Goal: Task Accomplishment & Management: Use online tool/utility

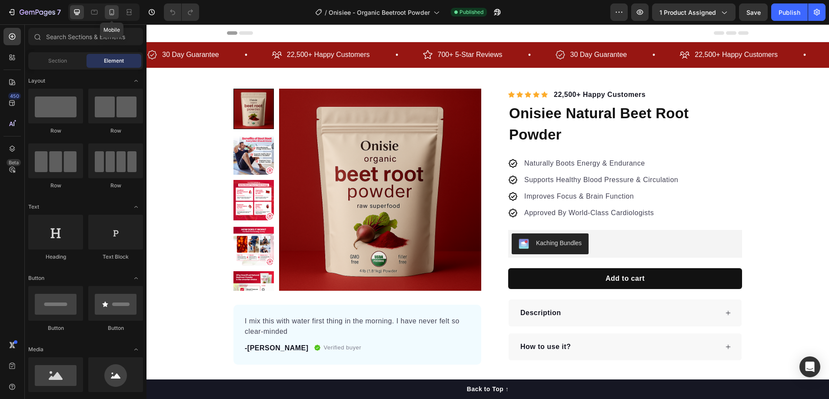
click at [114, 14] on icon at bounding box center [111, 12] width 9 height 9
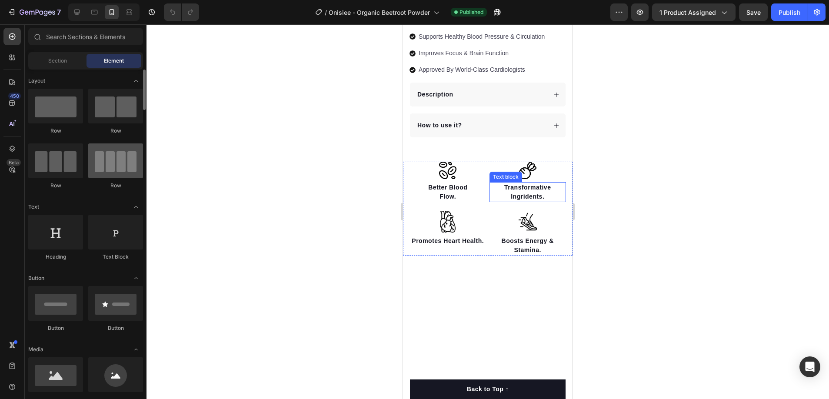
scroll to position [354, 0]
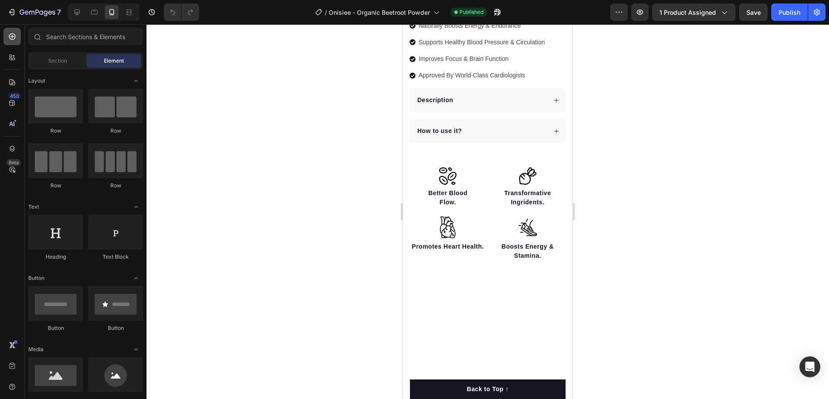
click at [17, 35] on div at bounding box center [11, 36] width 17 height 17
click at [13, 101] on icon at bounding box center [12, 103] width 9 height 9
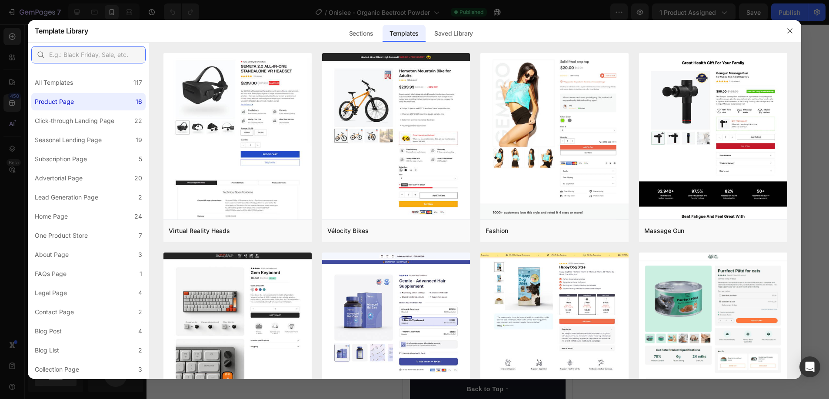
click at [63, 57] on input "text" at bounding box center [88, 54] width 114 height 17
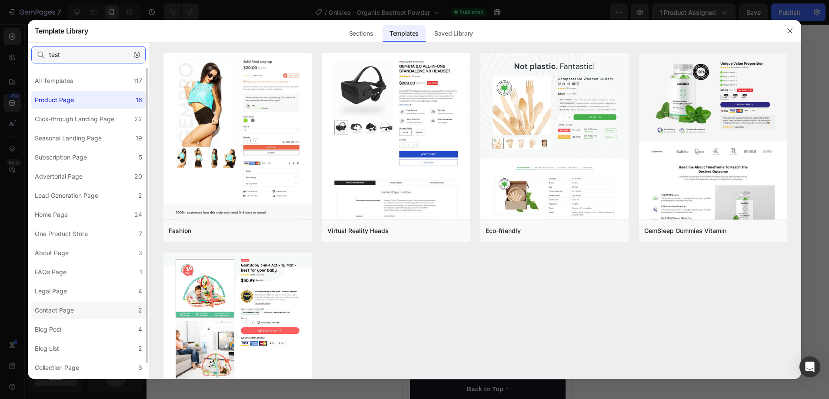
scroll to position [18, 0]
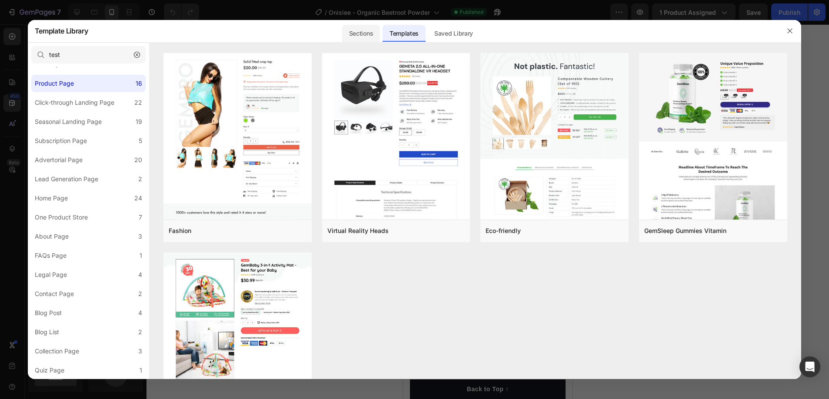
click at [375, 33] on div "Sections" at bounding box center [361, 33] width 38 height 17
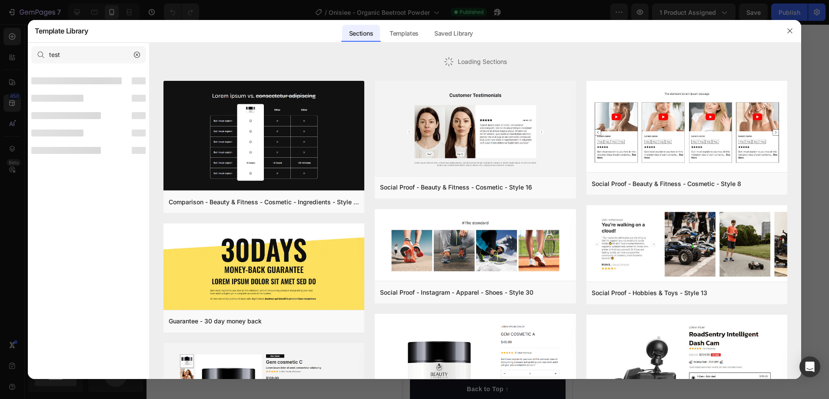
scroll to position [0, 0]
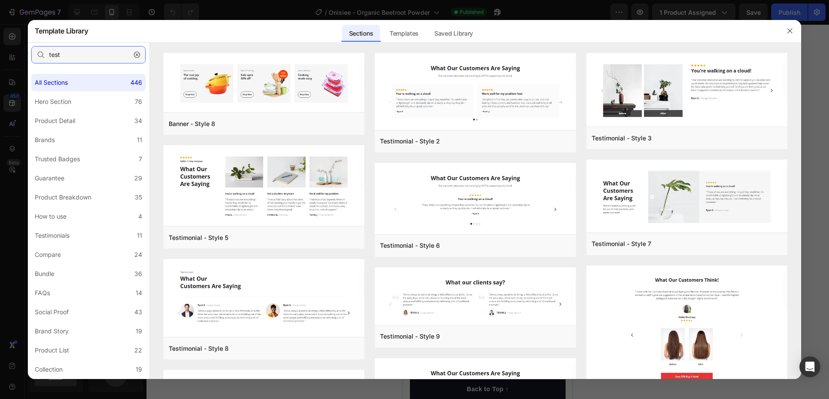
click at [73, 50] on input "test" at bounding box center [88, 54] width 114 height 17
click at [75, 54] on input "test" at bounding box center [88, 54] width 114 height 17
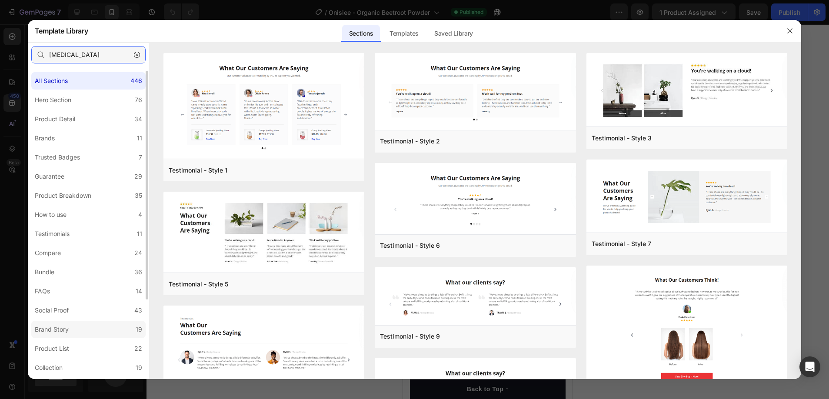
scroll to position [51, 0]
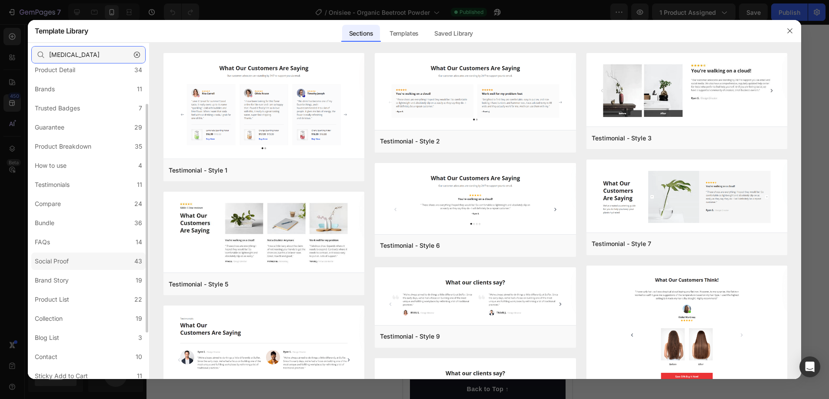
type input "[MEDICAL_DATA]"
click at [88, 258] on label "Social Proof 43" at bounding box center [88, 261] width 114 height 17
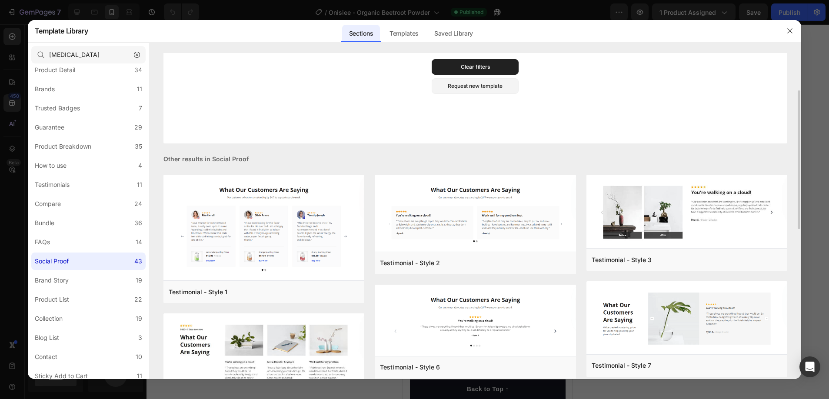
scroll to position [145, 0]
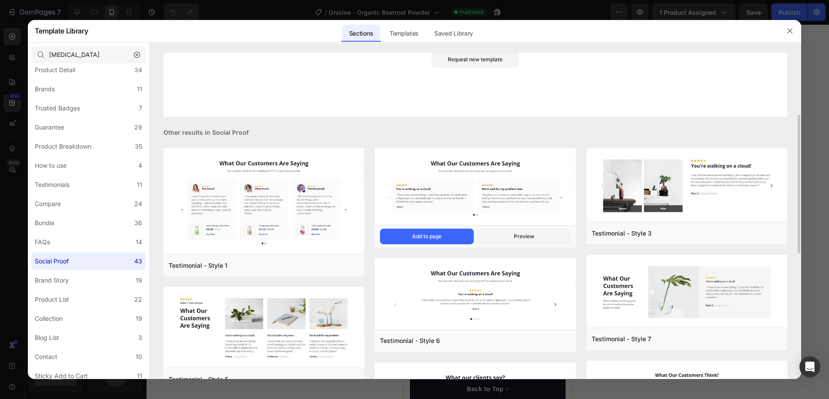
click at [442, 190] on img at bounding box center [475, 187] width 201 height 79
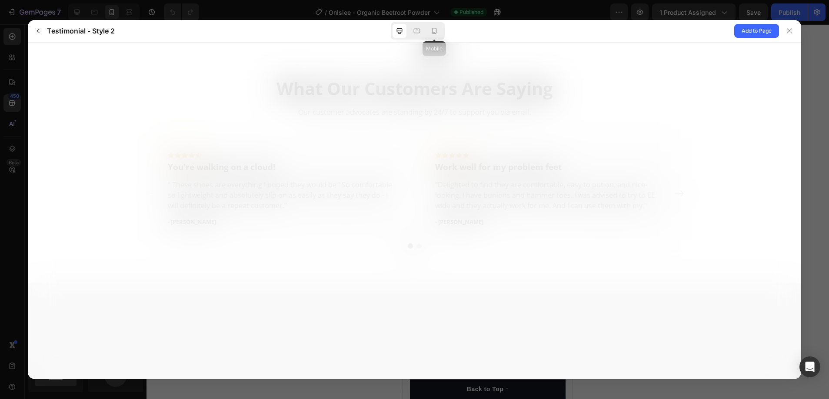
scroll to position [0, 0]
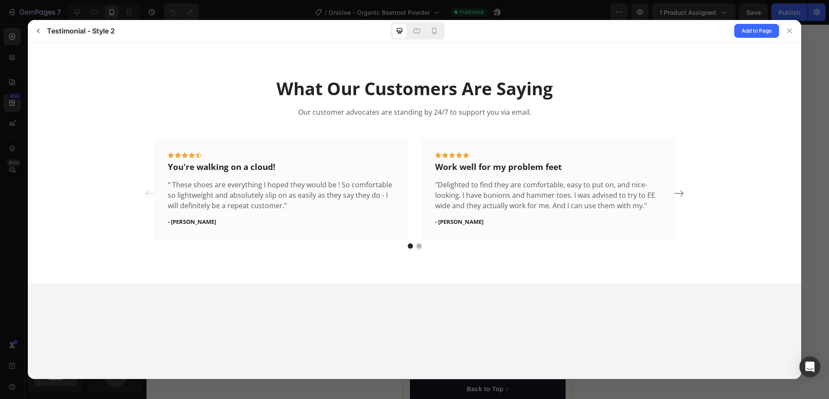
click at [683, 193] on icon at bounding box center [678, 193] width 10 height 10
click at [433, 33] on icon at bounding box center [434, 31] width 9 height 9
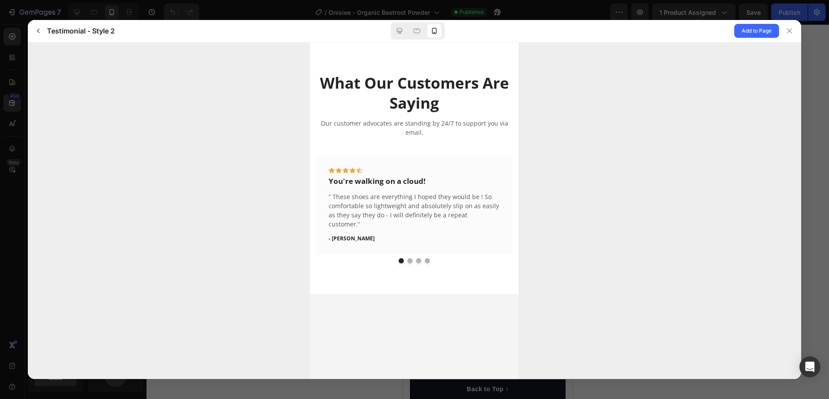
click at [409, 258] on button "dot" at bounding box center [409, 260] width 5 height 5
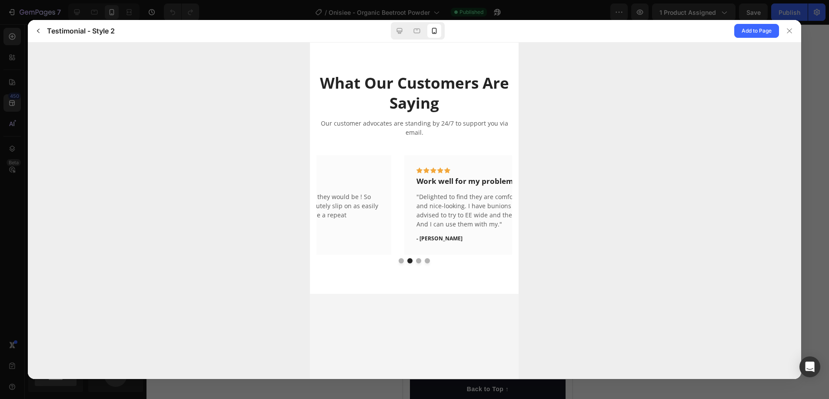
click at [419, 260] on button "dot" at bounding box center [418, 260] width 5 height 5
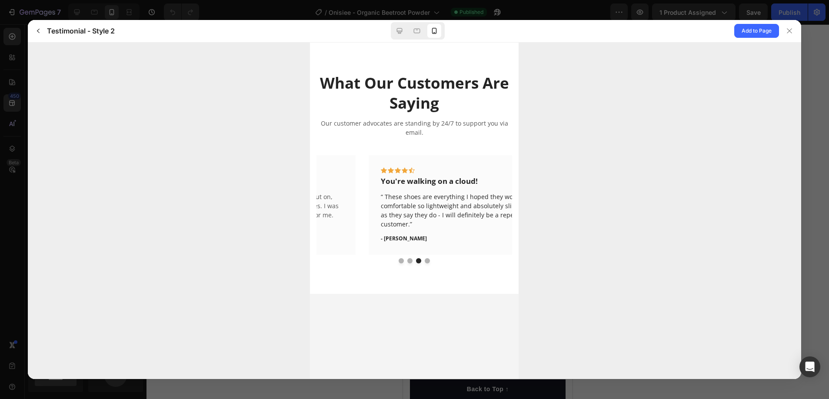
click at [399, 261] on button "dot" at bounding box center [401, 260] width 5 height 5
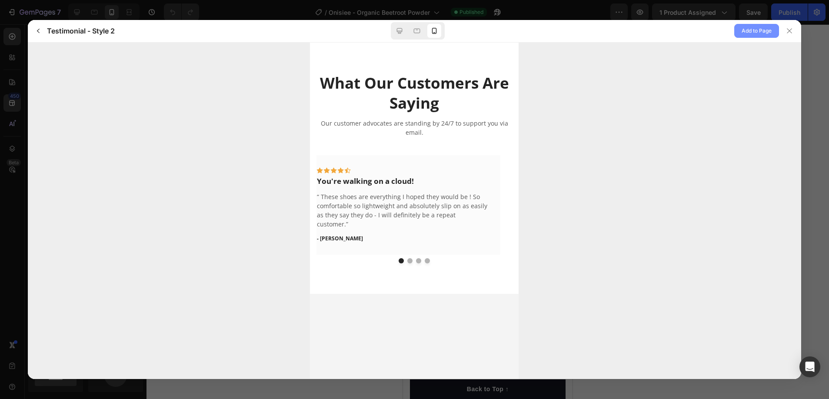
click at [745, 30] on span "Add to Page" at bounding box center [756, 31] width 30 height 10
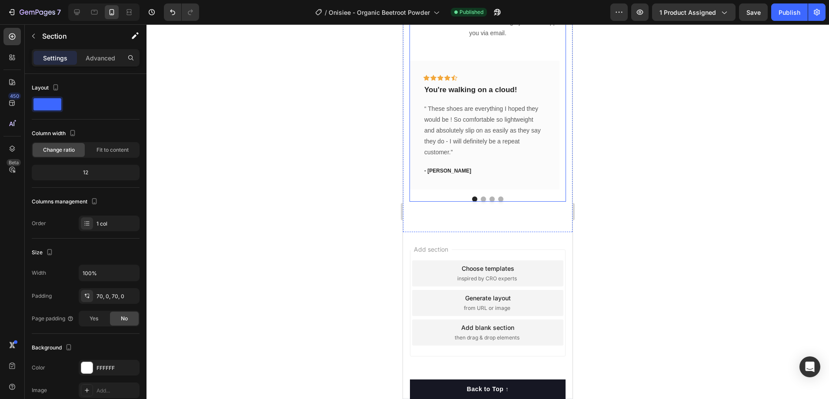
click at [529, 73] on div "What Our Customers Are Saying Heading Our customer advocates are standing by 24…" at bounding box center [487, 85] width 156 height 234
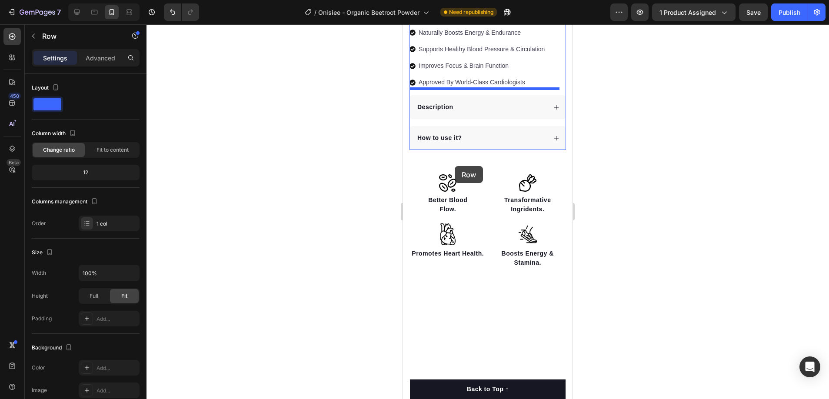
scroll to position [347, 0]
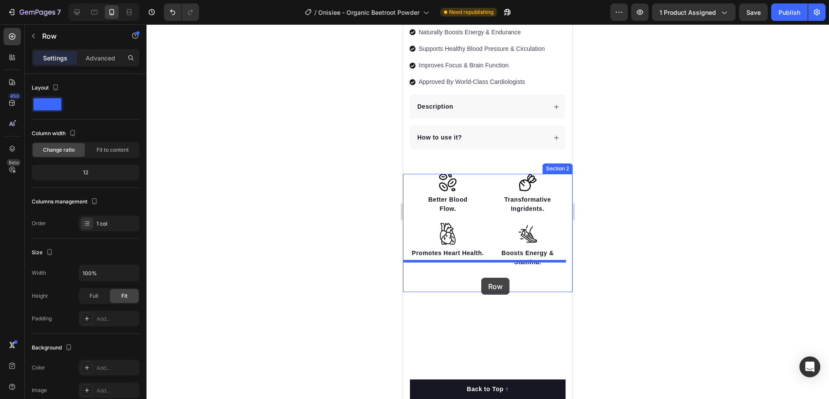
drag, startPoint x: 418, startPoint y: 108, endPoint x: 481, endPoint y: 277, distance: 180.8
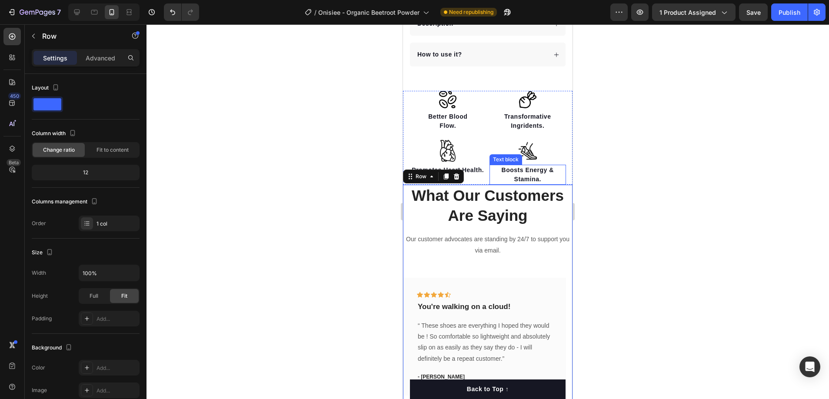
scroll to position [439, 0]
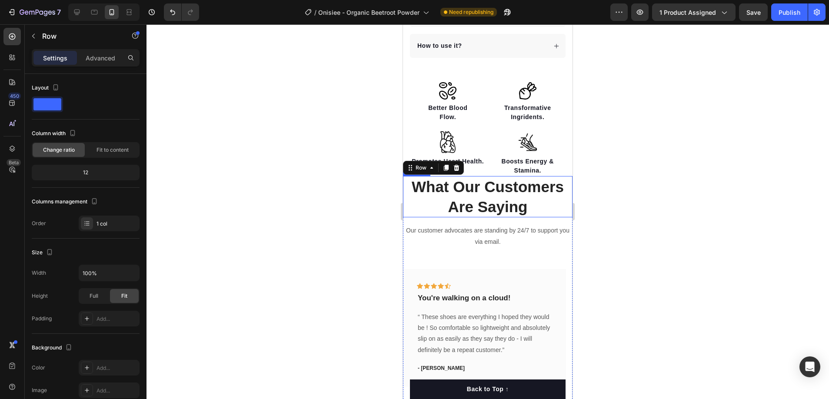
click at [495, 190] on p "What Our Customers Are Saying" at bounding box center [488, 197] width 168 height 40
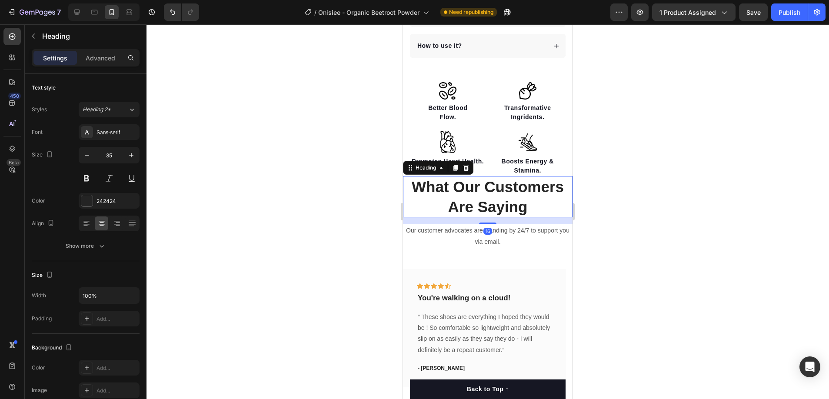
click at [462, 233] on p "Our customer advocates are standing by 24/7 to support you via email." at bounding box center [488, 236] width 168 height 22
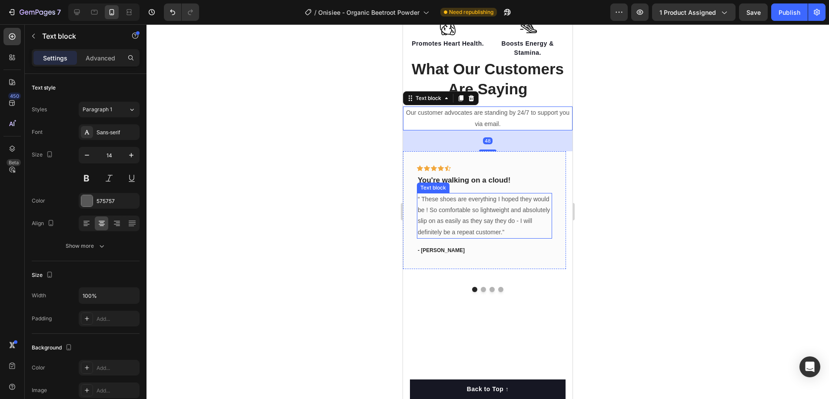
scroll to position [552, 0]
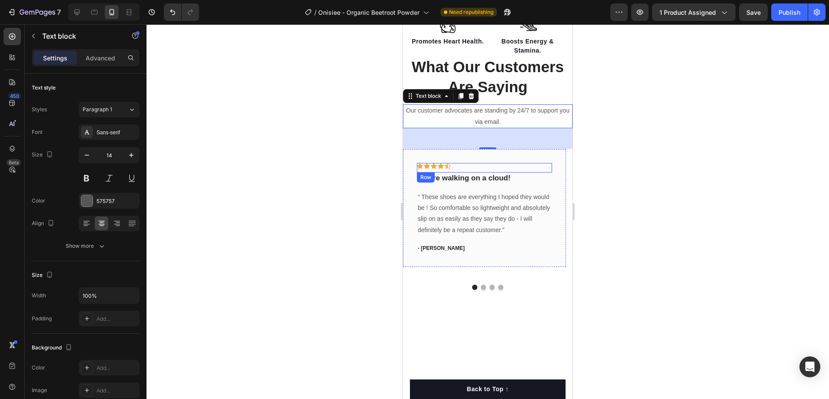
click at [449, 169] on div "Icon Icon Icon Icon Icon Row" at bounding box center [484, 168] width 135 height 10
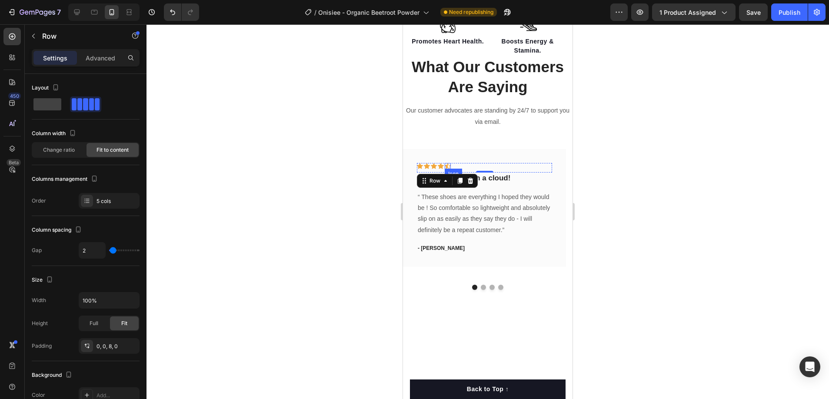
click at [449, 167] on icon at bounding box center [448, 166] width 6 height 6
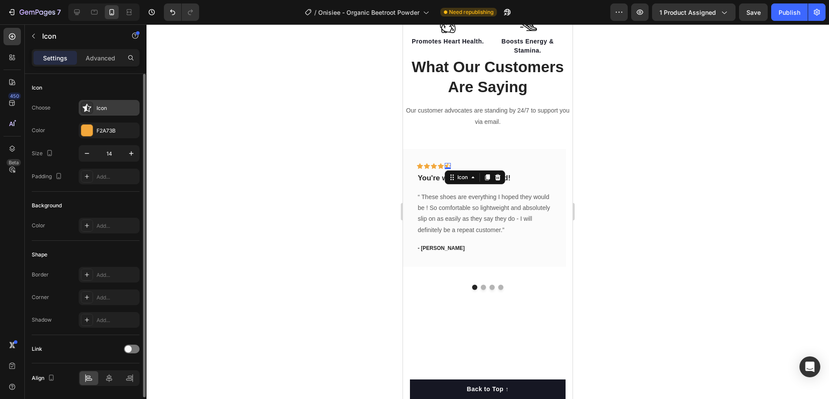
click at [116, 112] on div "Icon" at bounding box center [116, 108] width 41 height 8
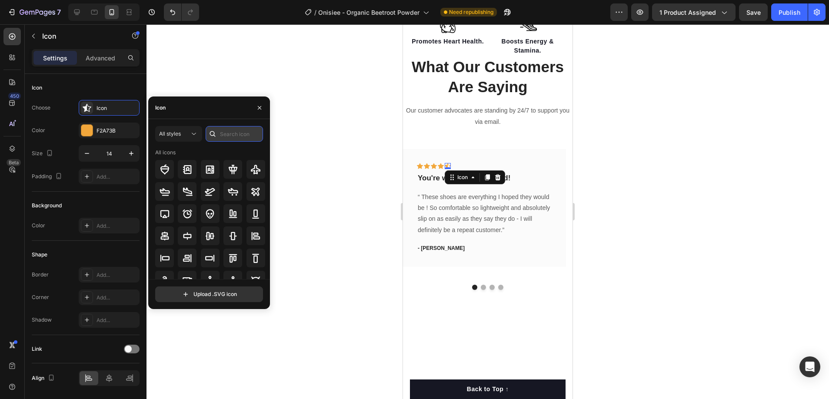
click at [220, 136] on input "text" at bounding box center [234, 134] width 57 height 16
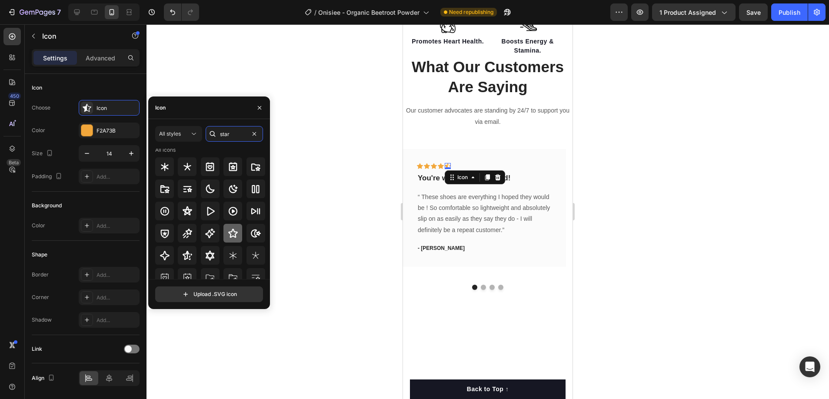
scroll to position [3, 0]
type input "star"
click at [231, 231] on icon at bounding box center [233, 232] width 10 height 10
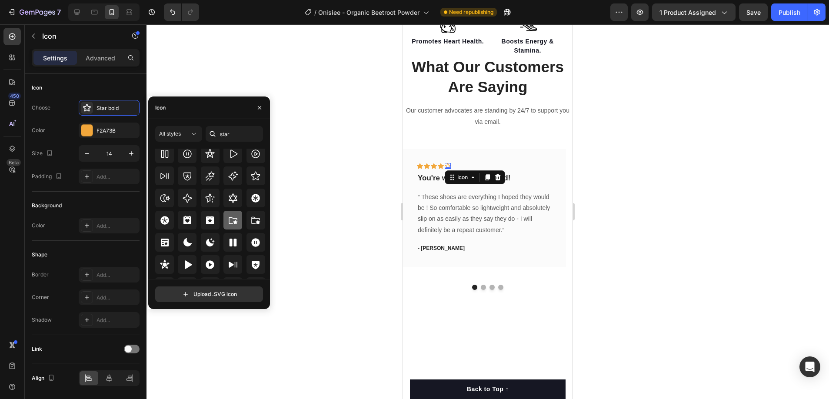
scroll to position [264, 0]
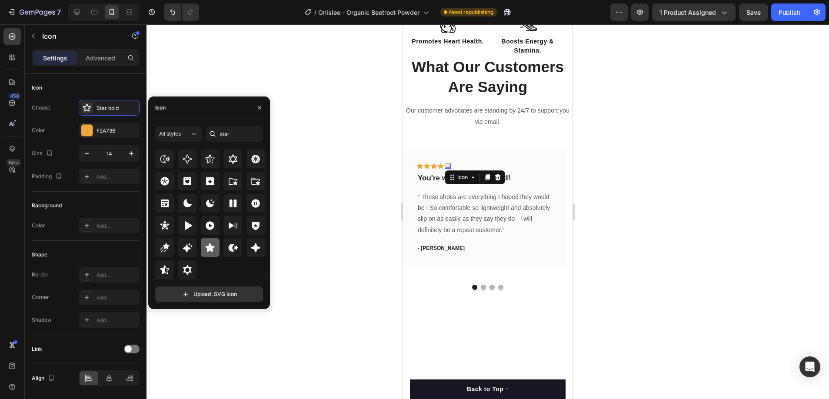
click at [210, 247] on icon at bounding box center [210, 247] width 9 height 9
click at [475, 159] on div "Icon Icon Icon Icon Icon 0 Row You're walking on a cloud! Text block “ These sh…" at bounding box center [484, 208] width 163 height 118
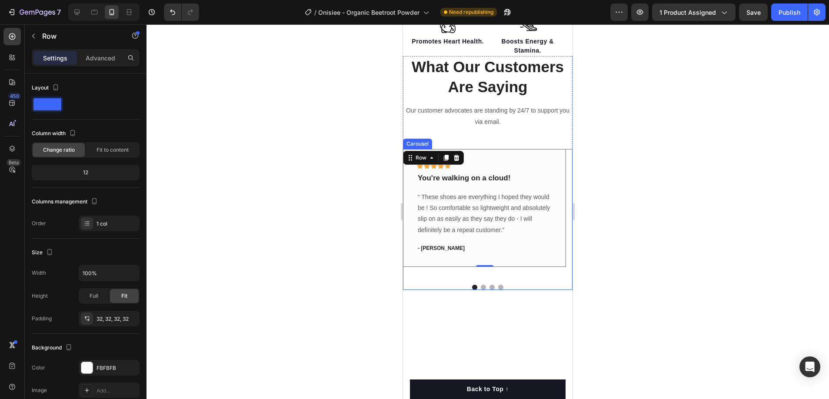
click at [481, 289] on button "Dot" at bounding box center [483, 287] width 5 height 5
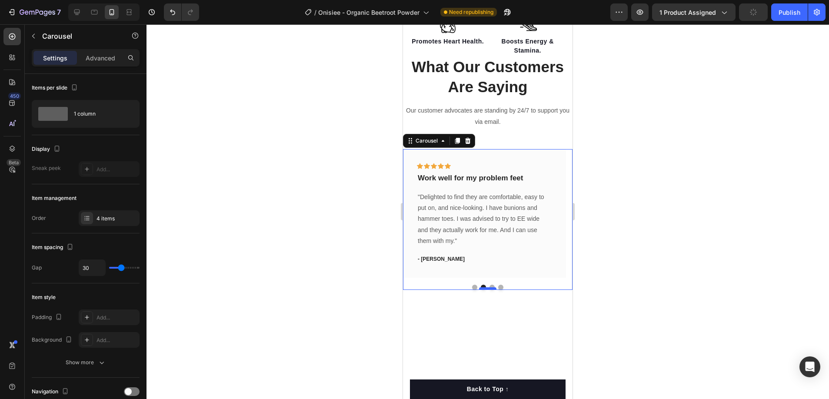
click at [489, 288] on div at bounding box center [487, 288] width 17 height 3
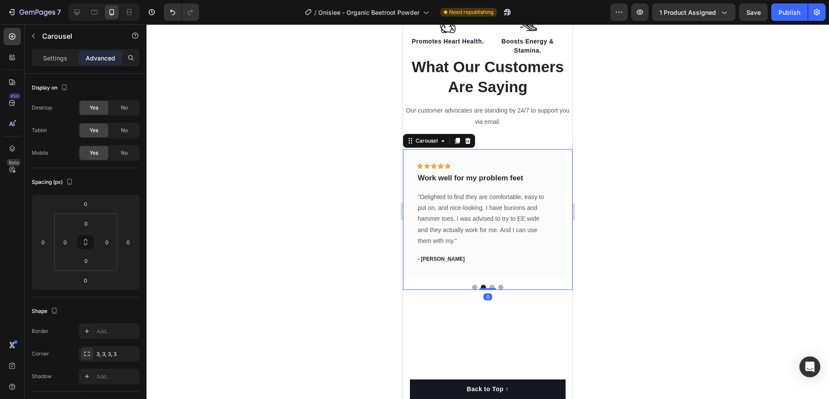
click at [489, 286] on button "Dot" at bounding box center [491, 287] width 5 height 5
click at [445, 168] on div "Icon" at bounding box center [448, 166] width 6 height 6
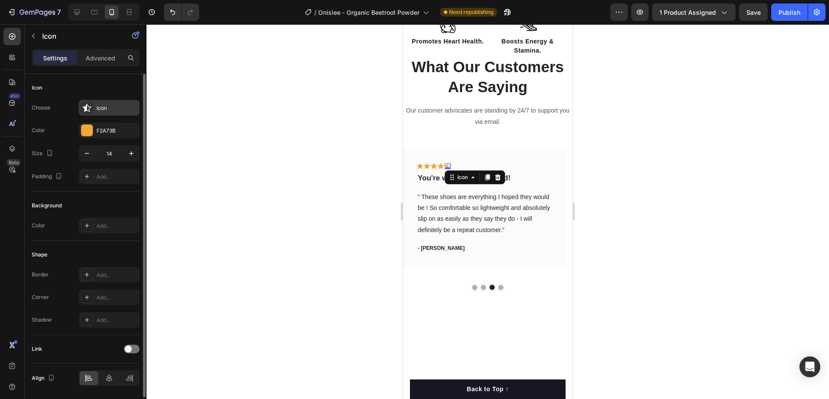
click at [93, 103] on div "Icon" at bounding box center [109, 108] width 61 height 16
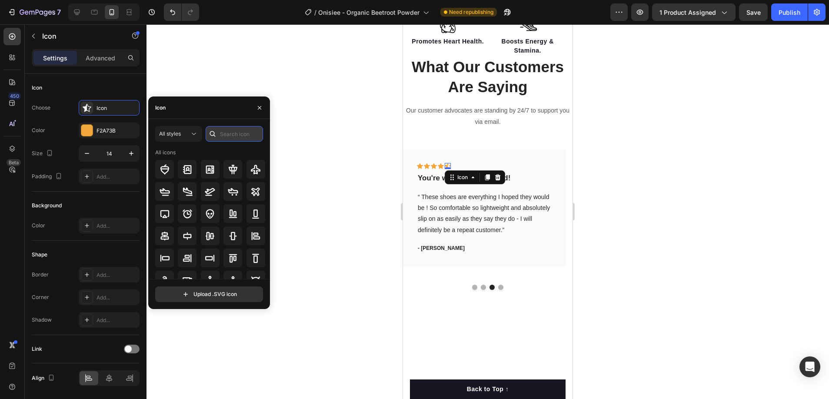
click at [223, 135] on input "text" at bounding box center [234, 134] width 57 height 16
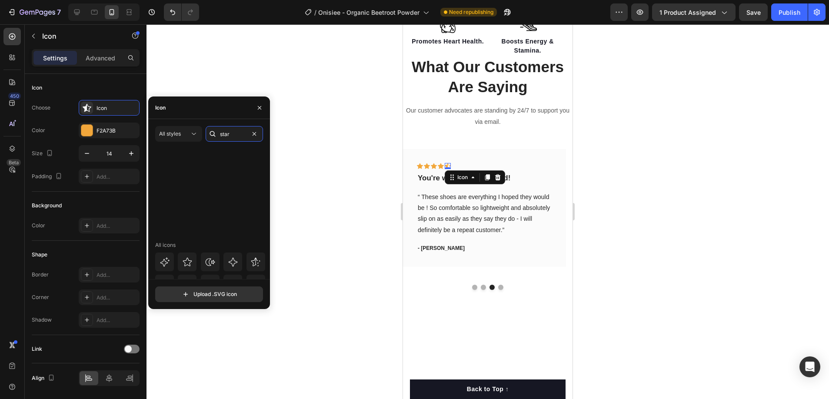
scroll to position [225, 0]
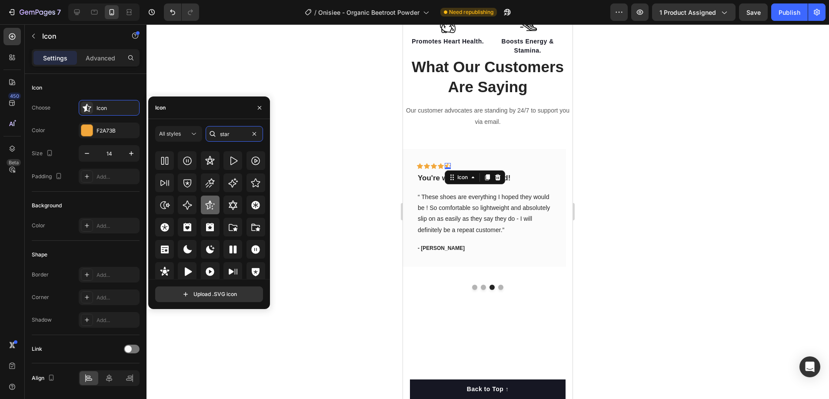
type input "star"
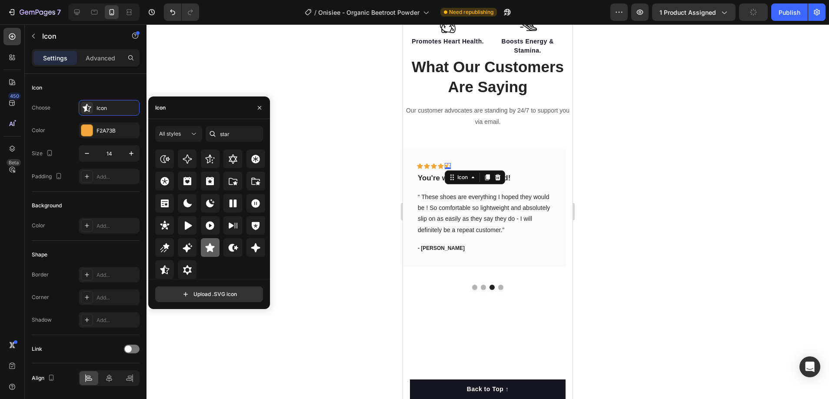
click at [206, 249] on icon at bounding box center [210, 247] width 9 height 9
click at [490, 159] on div "Icon Icon Icon Icon Icon 0 Row You're walking on a cloud! Text block “ These sh…" at bounding box center [484, 208] width 163 height 118
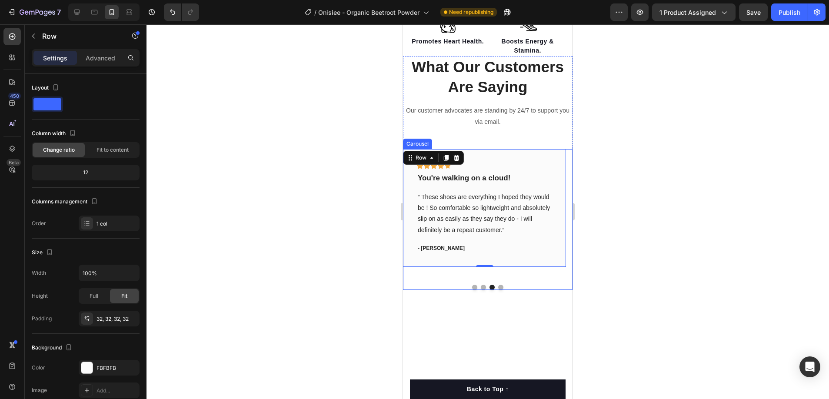
click at [498, 288] on button "Dot" at bounding box center [500, 287] width 5 height 5
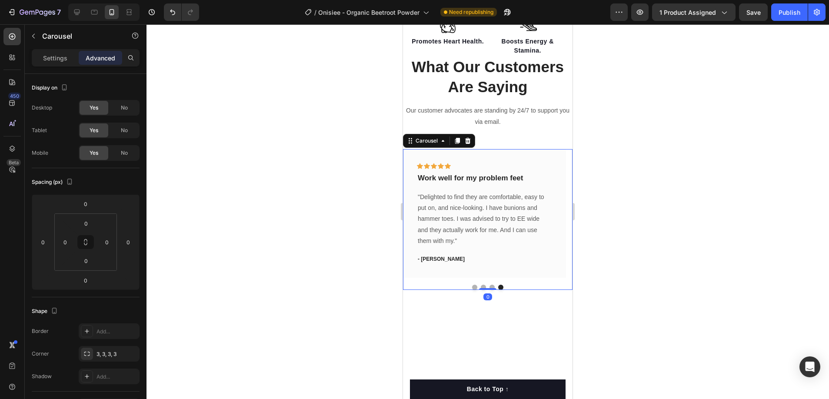
click at [473, 287] on button "Dot" at bounding box center [474, 287] width 5 height 5
click at [481, 285] on button "Dot" at bounding box center [483, 287] width 5 height 5
click at [489, 286] on button "Dot" at bounding box center [491, 287] width 5 height 5
click at [481, 286] on button "Dot" at bounding box center [483, 287] width 5 height 5
click at [468, 285] on div at bounding box center [488, 287] width 170 height 5
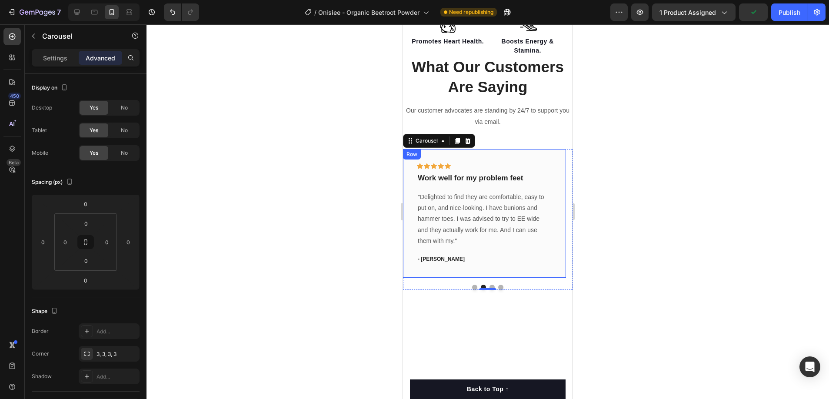
click at [517, 167] on div "Icon Icon Icon Icon Icon Row" at bounding box center [484, 168] width 135 height 10
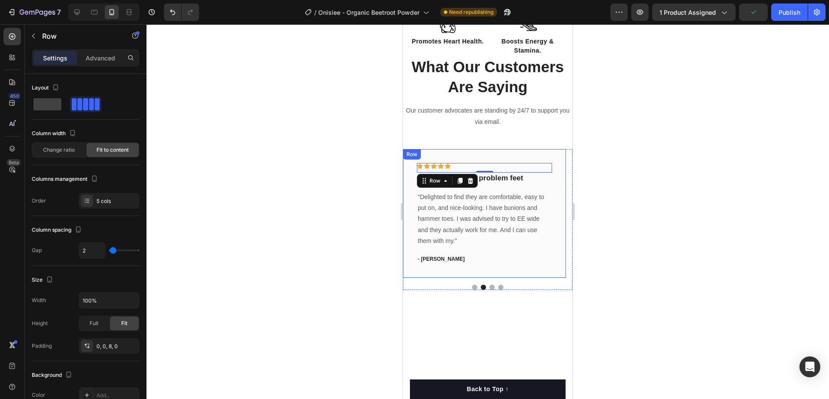
click at [561, 196] on div "Icon Icon Icon Icon Icon Row 0 Work well for my problem feet Text block "Deligh…" at bounding box center [484, 213] width 163 height 129
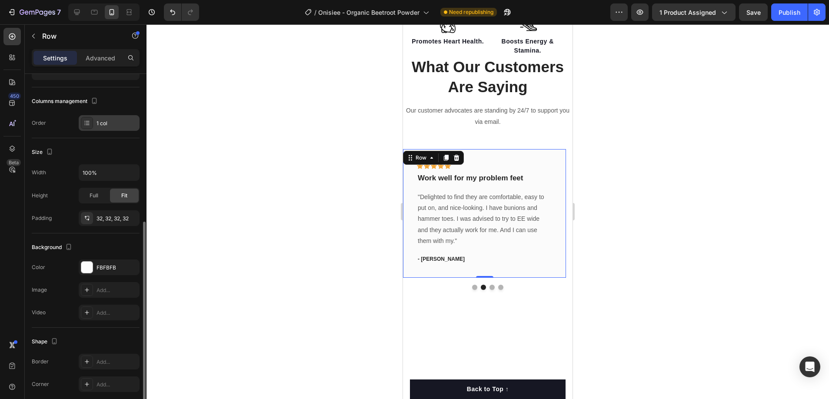
scroll to position [158, 0]
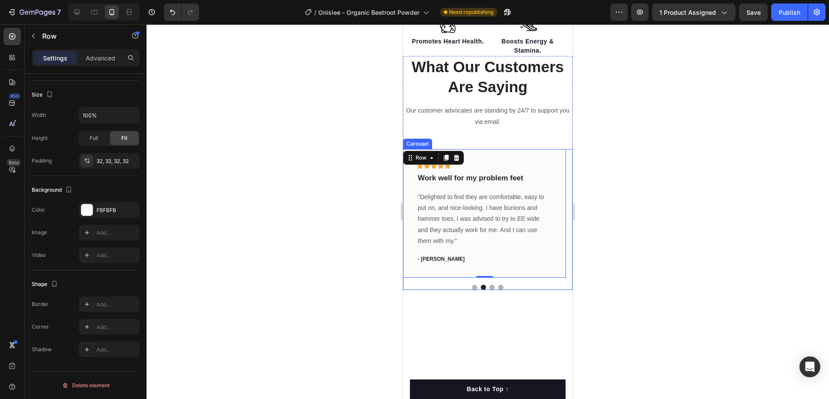
click at [472, 286] on button "Dot" at bounding box center [474, 287] width 5 height 5
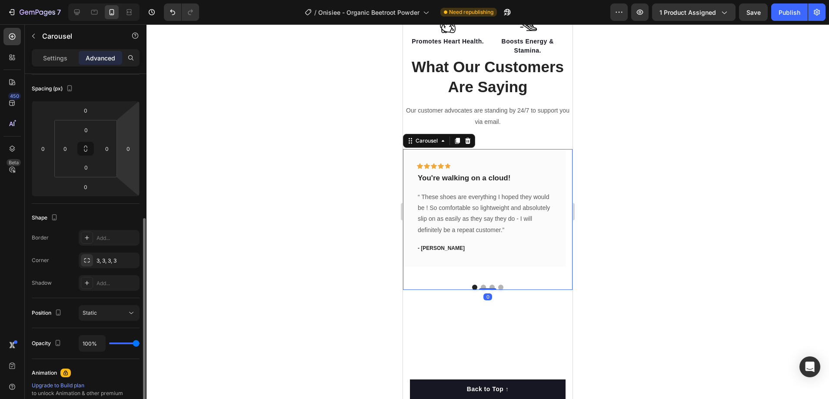
scroll to position [150, 0]
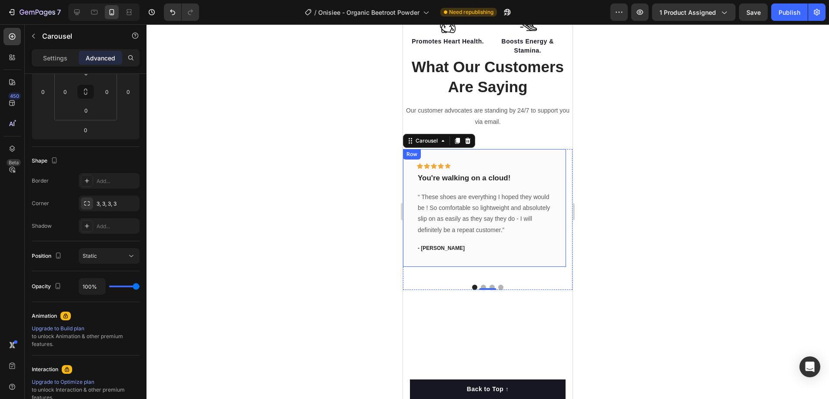
click at [534, 227] on p "“ These shoes are everything I hoped they would be ! So comfortable so lightwei…" at bounding box center [484, 214] width 133 height 44
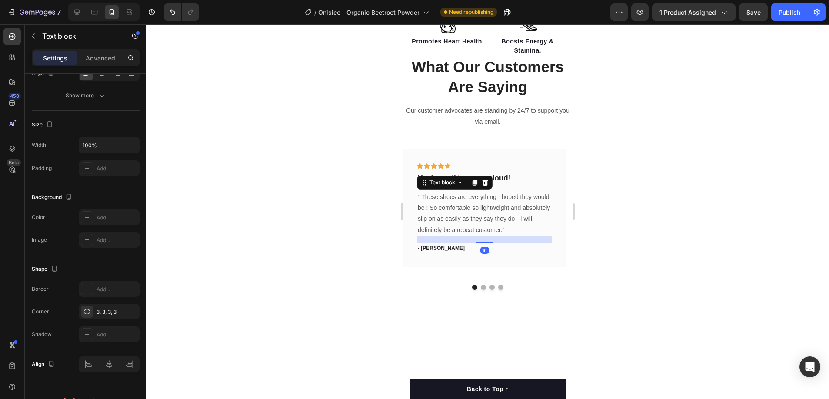
scroll to position [0, 0]
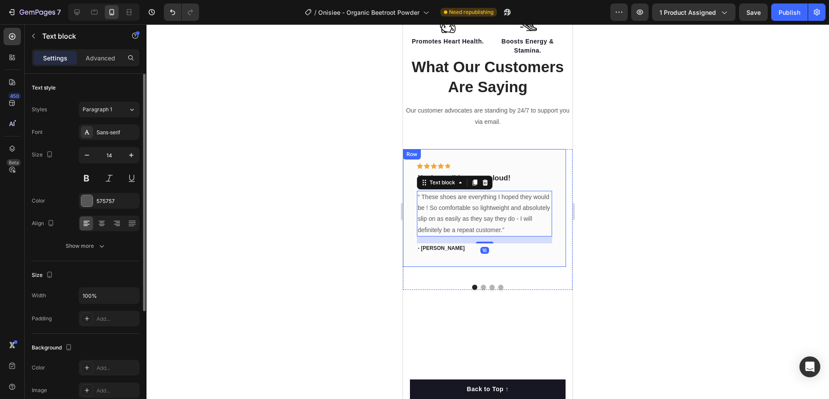
click at [555, 251] on div "Icon Icon Icon Icon Icon Row You're walking on a cloud! Text block “ These shoe…" at bounding box center [484, 208] width 163 height 118
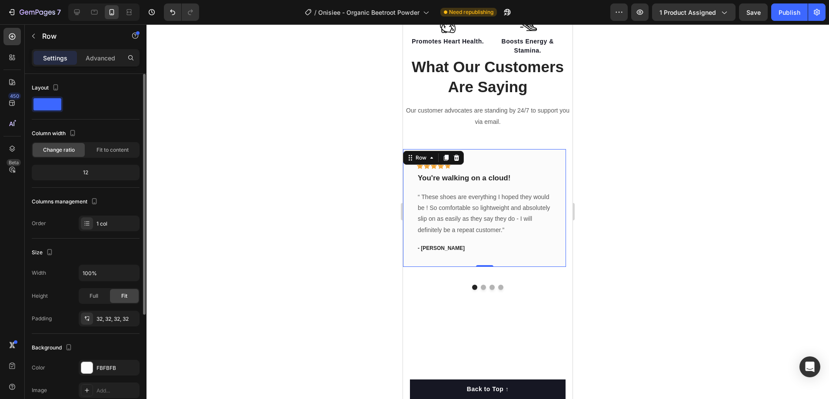
scroll to position [60, 0]
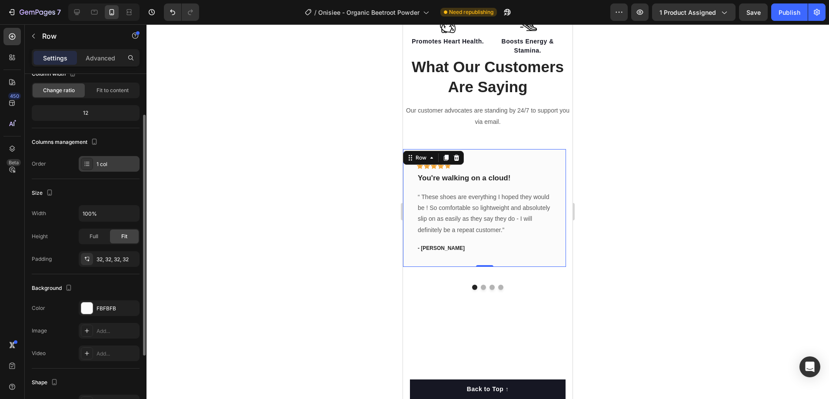
click at [100, 166] on div "1 col" at bounding box center [116, 164] width 41 height 8
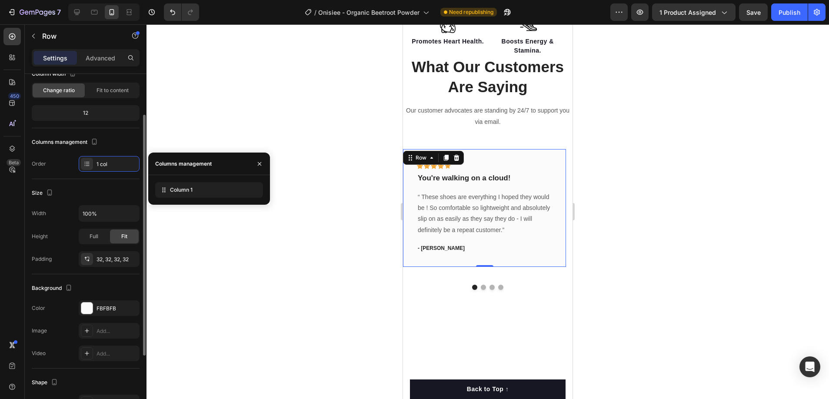
click at [63, 167] on div "Order 1 col" at bounding box center [86, 164] width 108 height 16
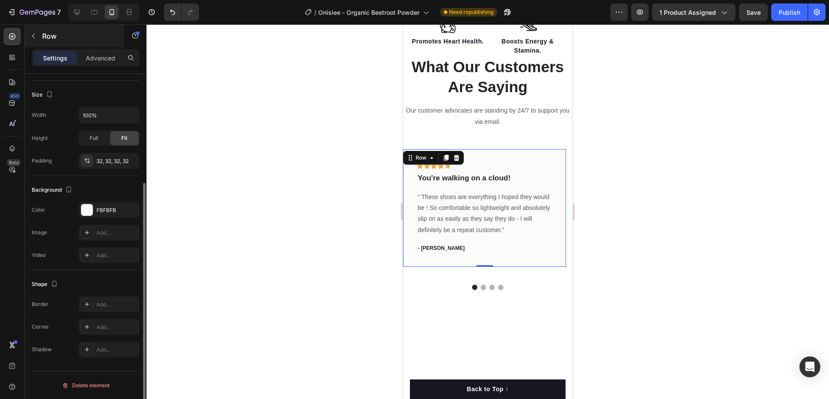
scroll to position [0, 0]
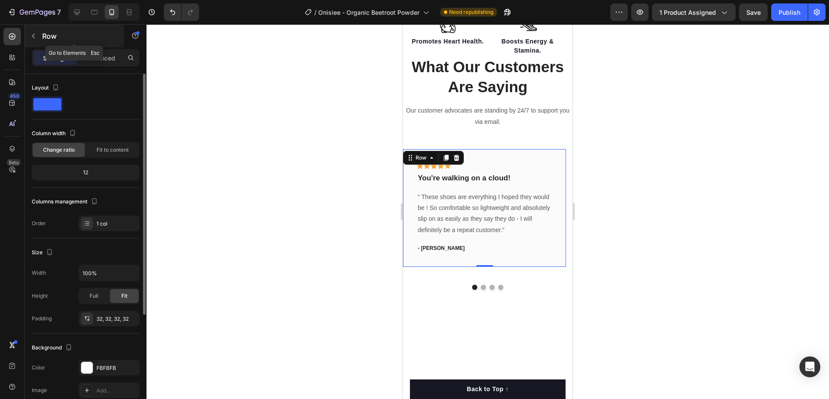
click at [37, 40] on button "button" at bounding box center [34, 36] width 14 height 14
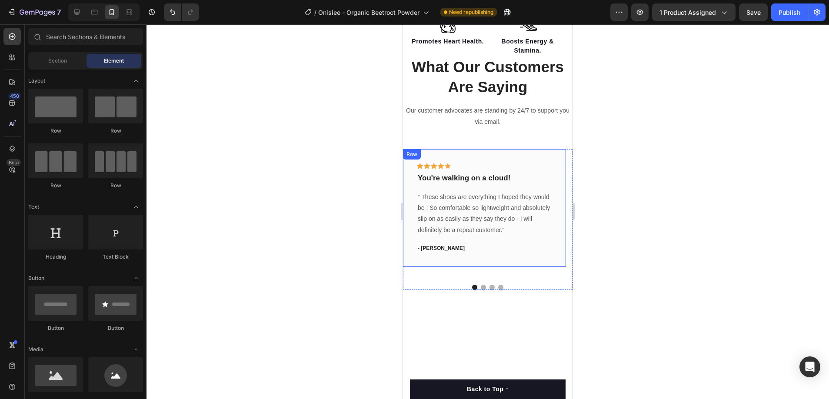
click at [541, 152] on div "Icon Icon Icon Icon Icon Row You're walking on a cloud! Text block “ These shoe…" at bounding box center [484, 208] width 163 height 118
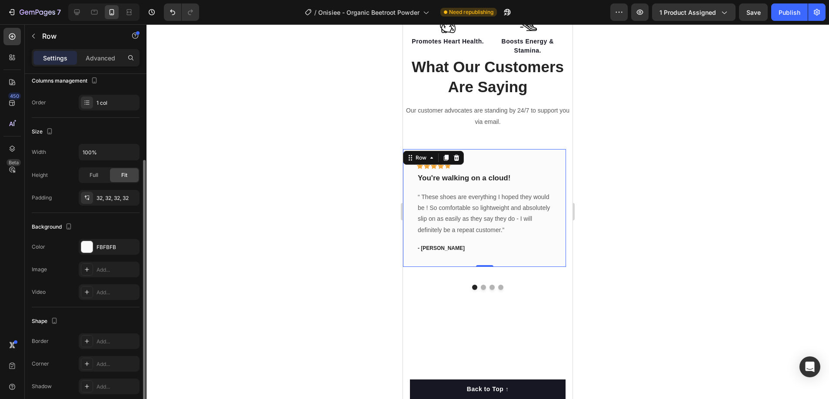
scroll to position [158, 0]
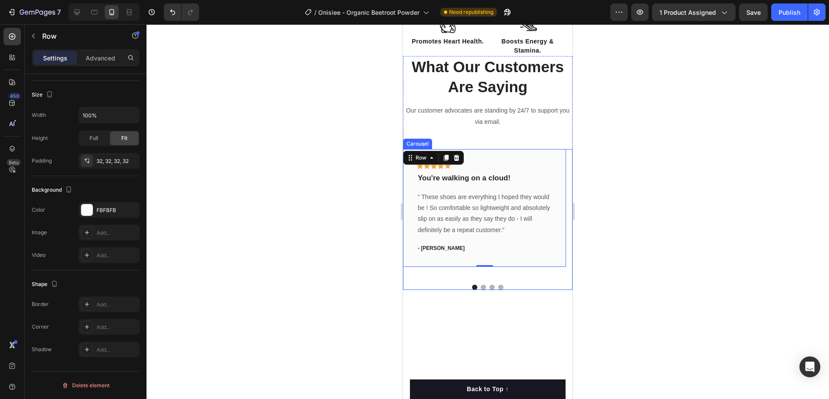
drag, startPoint x: 480, startPoint y: 285, endPoint x: 485, endPoint y: 286, distance: 4.5
click at [481, 285] on button "Dot" at bounding box center [483, 287] width 5 height 5
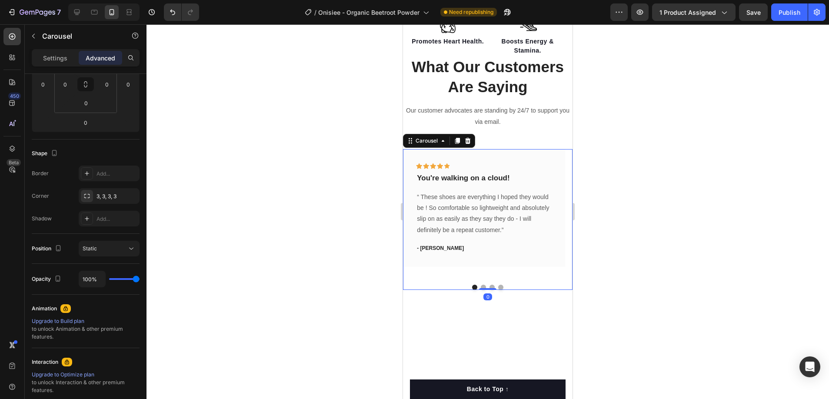
scroll to position [0, 0]
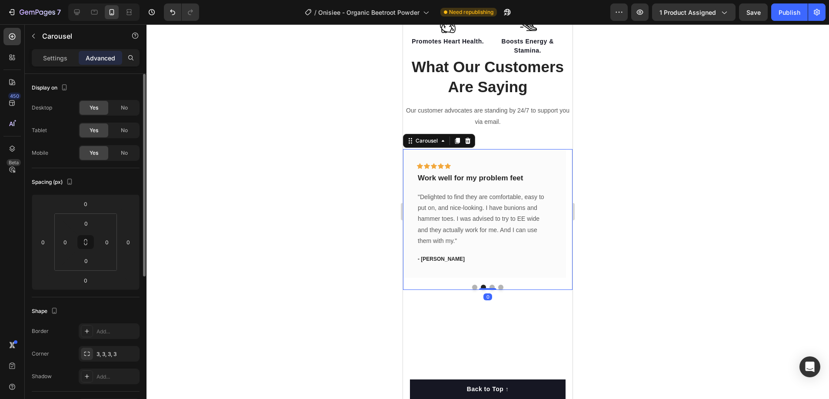
click at [489, 287] on button "Dot" at bounding box center [491, 287] width 5 height 5
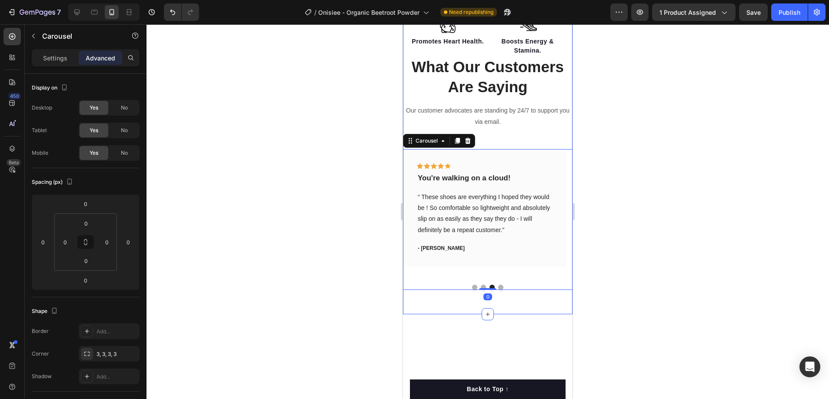
click at [498, 287] on button "Dot" at bounding box center [500, 287] width 5 height 5
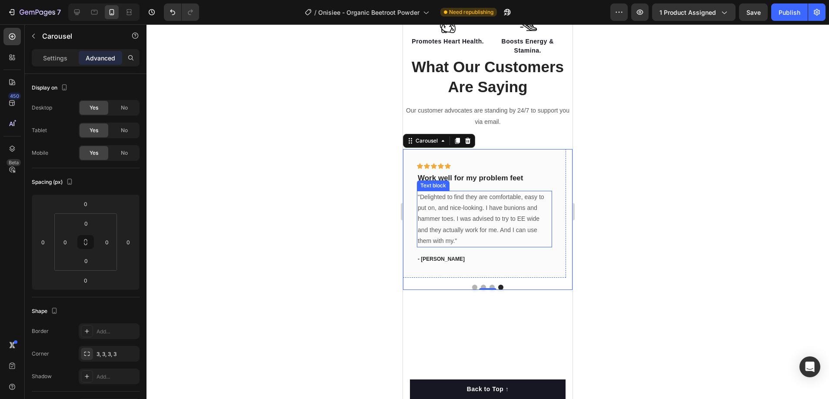
click at [470, 232] on p ""Delighted to find they are comfortable, easy to put on, and nice-looking. I ha…" at bounding box center [484, 219] width 133 height 55
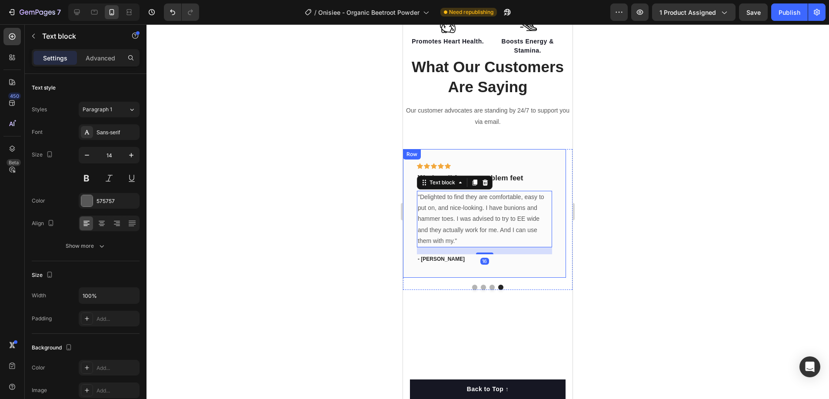
click at [534, 268] on div "Icon Icon Icon Icon Icon Row Work well for my problem feet Text block "Delighte…" at bounding box center [484, 213] width 163 height 129
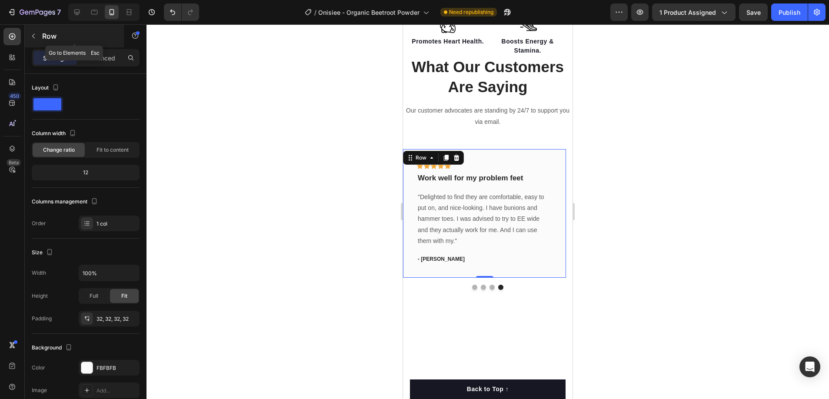
click at [35, 40] on button "button" at bounding box center [34, 36] width 14 height 14
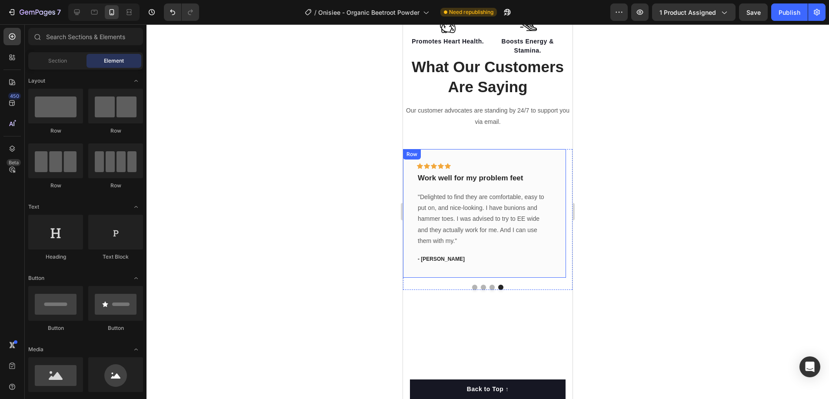
click at [496, 164] on div "Icon Icon Icon Icon Icon Row" at bounding box center [484, 168] width 135 height 10
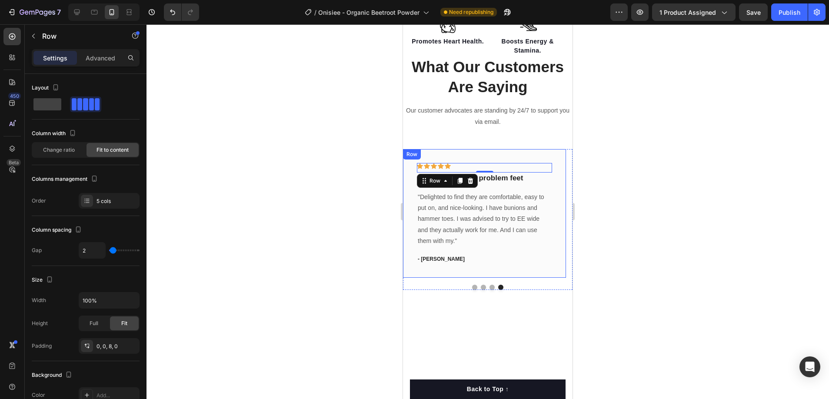
click at [509, 154] on div "Icon Icon Icon Icon Icon Row 0 Work well for my problem feet Text block "Deligh…" at bounding box center [484, 213] width 163 height 129
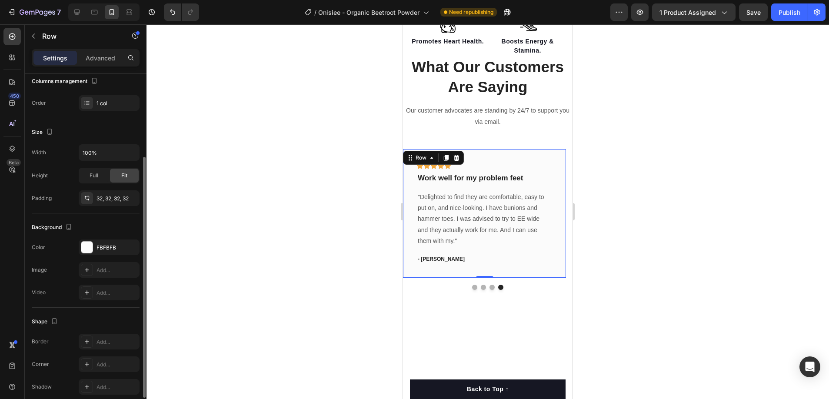
scroll to position [158, 0]
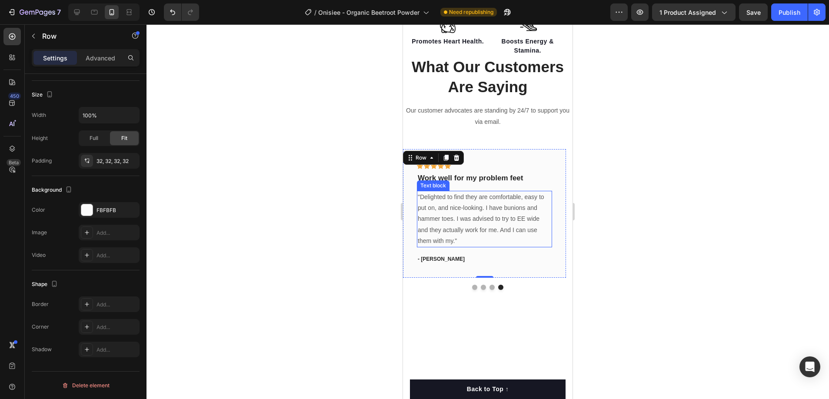
click at [464, 223] on p ""Delighted to find they are comfortable, easy to put on, and nice-looking. I ha…" at bounding box center [484, 219] width 133 height 55
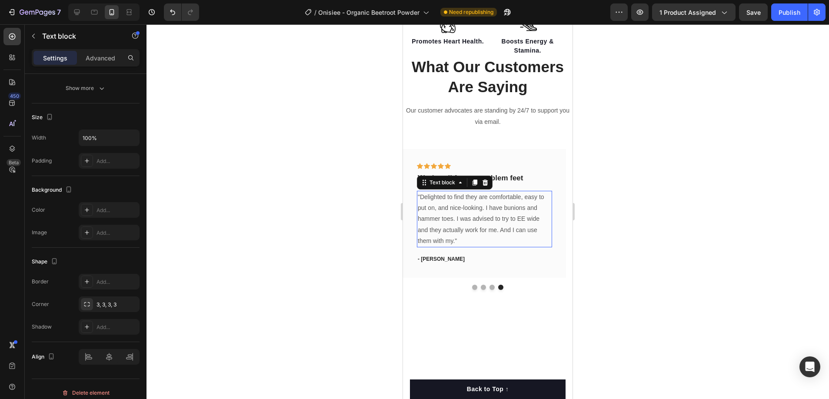
scroll to position [0, 0]
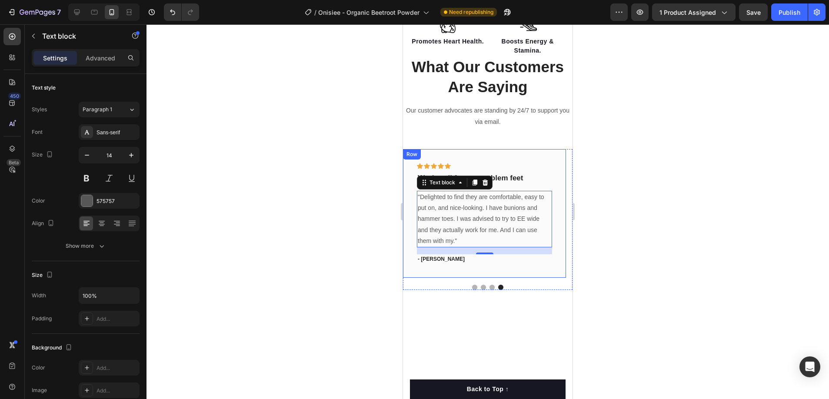
click at [509, 275] on div "Icon Icon Icon Icon Icon Row Work well for my problem feet Text block "Delighte…" at bounding box center [484, 213] width 163 height 129
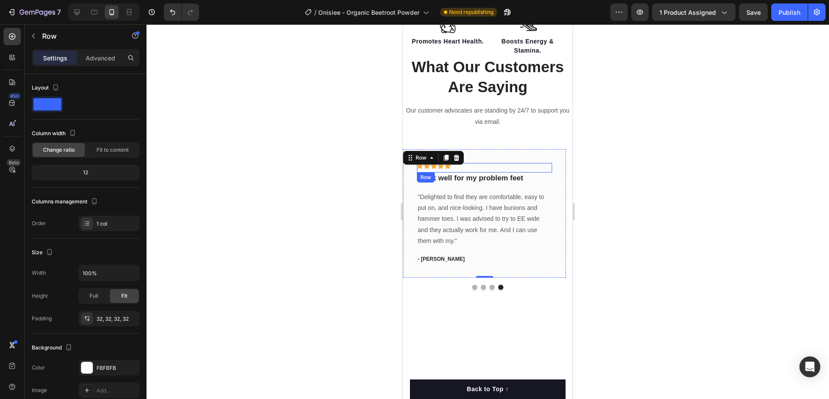
click at [507, 170] on div "Icon Icon Icon Icon Icon Row" at bounding box center [484, 168] width 135 height 10
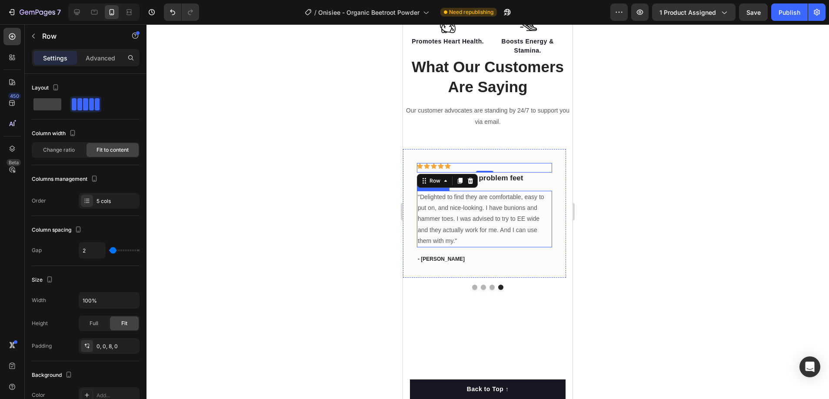
click at [506, 204] on p ""Delighted to find they are comfortable, easy to put on, and nice-looking. I ha…" at bounding box center [484, 219] width 133 height 55
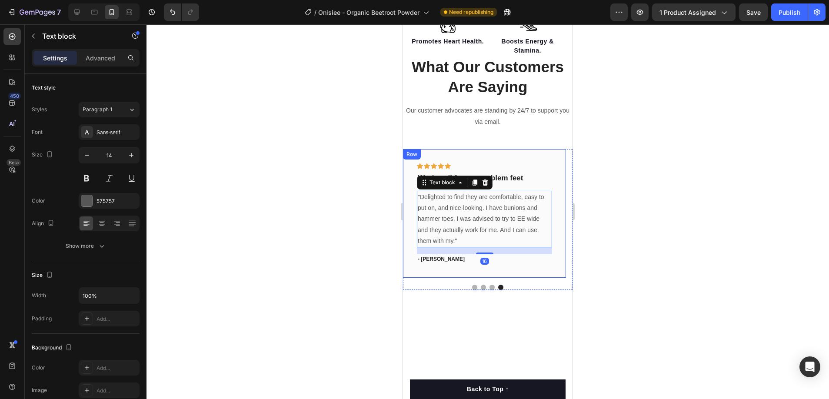
click at [532, 156] on div "Icon Icon Icon Icon Icon Row Work well for my problem feet Text block "Delighte…" at bounding box center [484, 213] width 163 height 129
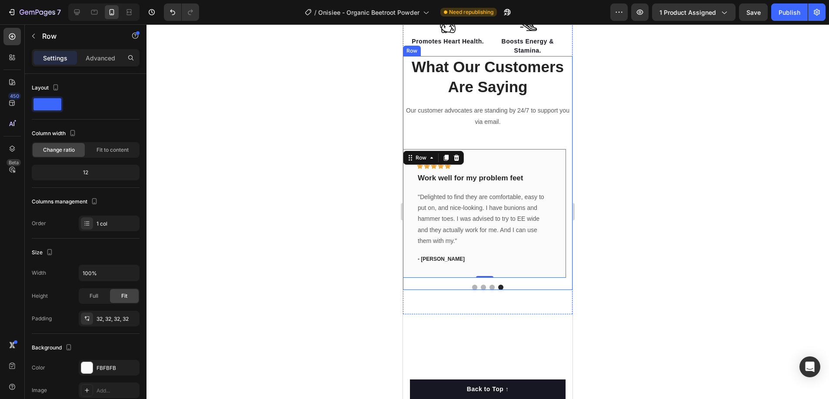
click at [537, 144] on div "What Our Customers Are Saying Heading Our customer advocates are standing by 24…" at bounding box center [488, 173] width 170 height 234
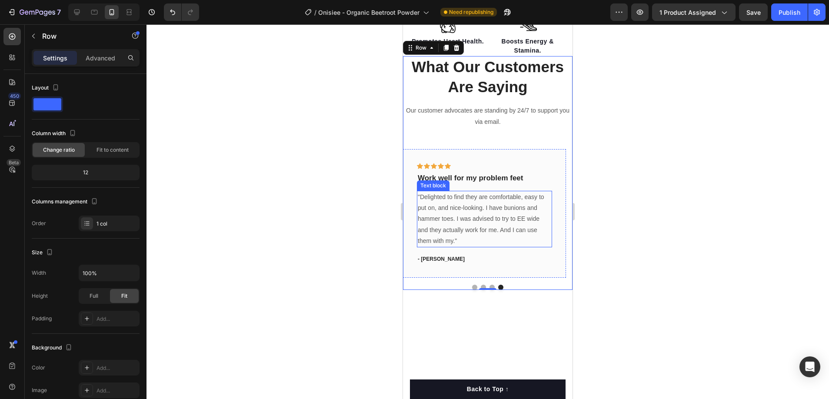
click at [488, 221] on p ""Delighted to find they are comfortable, easy to put on, and nice-looking. I ha…" at bounding box center [484, 219] width 133 height 55
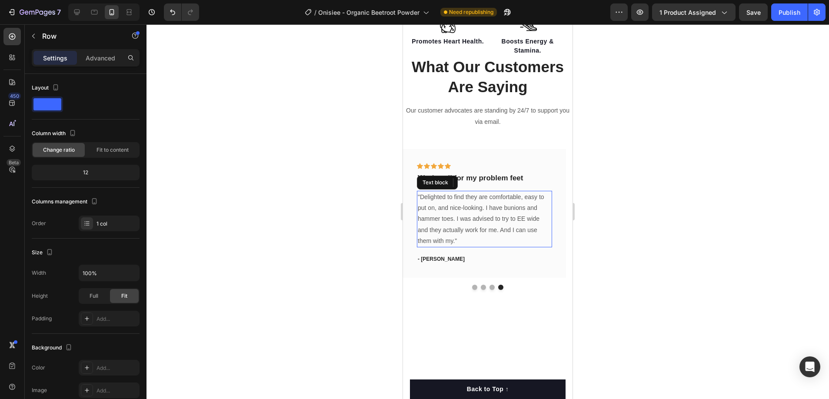
click at [488, 221] on p ""Delighted to find they are comfortable, easy to put on, and nice-looking. I ha…" at bounding box center [484, 219] width 133 height 55
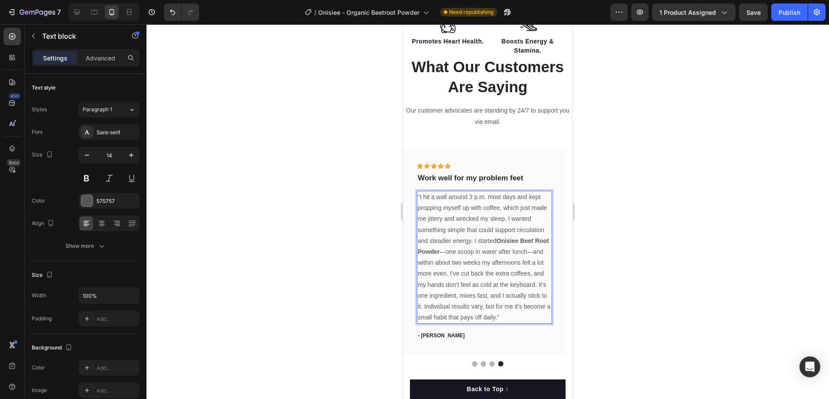
click at [502, 316] on p "“I hit a wall around 3 p.m. most days and kept propping myself up with coffee, …" at bounding box center [484, 257] width 133 height 131
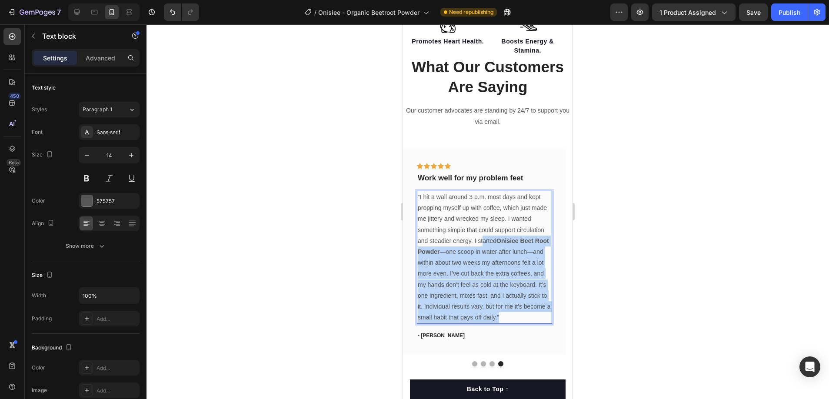
drag, startPoint x: 502, startPoint y: 316, endPoint x: 482, endPoint y: 243, distance: 76.2
click at [482, 243] on p "“I hit a wall around 3 p.m. most days and kept propping myself up with coffee, …" at bounding box center [484, 257] width 133 height 131
click at [510, 239] on strong "Onisiee Beet Root Powder" at bounding box center [483, 246] width 131 height 18
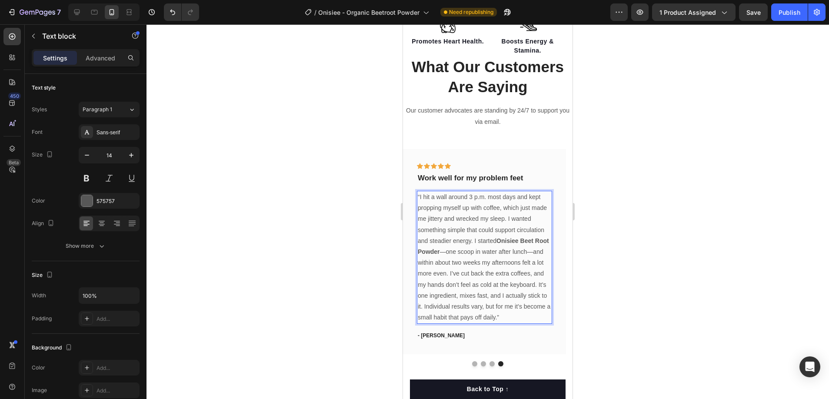
click at [506, 239] on strong "Onisiee Beet Root Powder" at bounding box center [483, 246] width 131 height 18
click at [507, 239] on strong "Onisiee Beet Root Powder" at bounding box center [483, 246] width 131 height 18
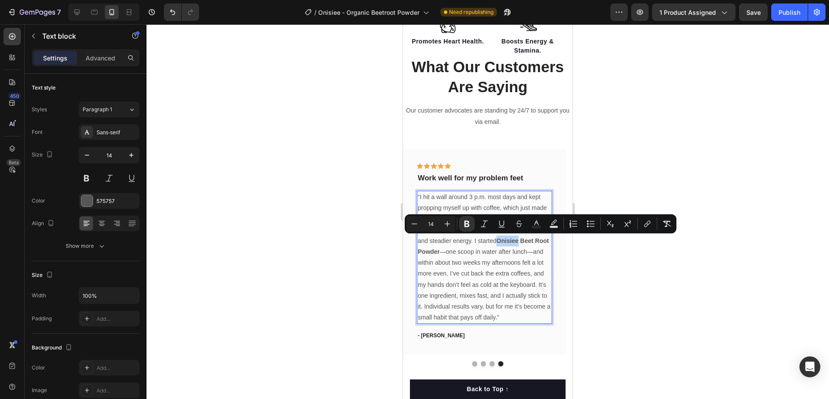
click at [514, 240] on strong "Onisiee Beet Root Powder" at bounding box center [483, 246] width 131 height 18
drag, startPoint x: 499, startPoint y: 239, endPoint x: 441, endPoint y: 255, distance: 59.9
click at [441, 255] on p "“I hit a wall around 3 p.m. most days and kept propping myself up with coffee, …" at bounding box center [484, 257] width 133 height 131
click at [468, 229] on button "Bold" at bounding box center [467, 224] width 16 height 16
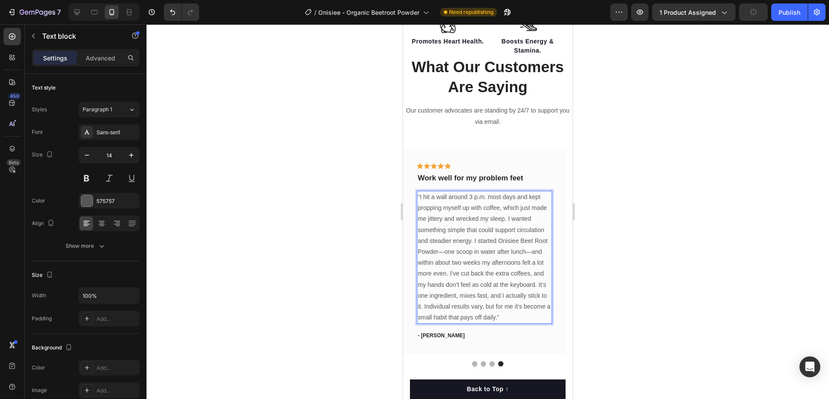
click at [506, 272] on p "“I hit a wall around 3 p.m. most days and kept propping myself up with coffee, …" at bounding box center [484, 257] width 133 height 131
click at [473, 283] on p "“I hit a wall around 3 p.m. most days and kept propping myself up with coffee, …" at bounding box center [484, 257] width 133 height 131
click at [472, 283] on p "“I hit a wall around 3 p.m. most days and kept propping myself up with coffee, …" at bounding box center [484, 257] width 133 height 131
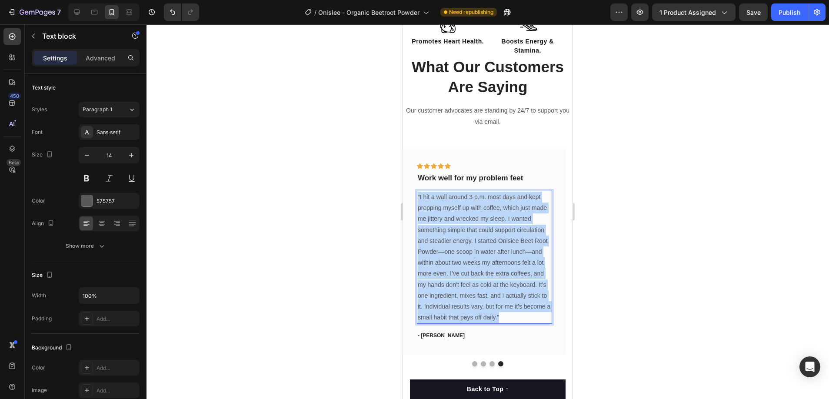
click at [472, 283] on p "“I hit a wall around 3 p.m. most days and kept propping myself up with coffee, …" at bounding box center [484, 257] width 133 height 131
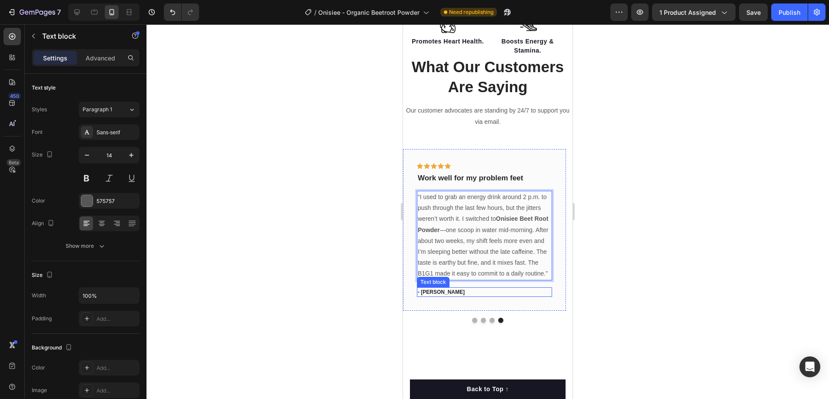
click at [433, 292] on p "- [PERSON_NAME]" at bounding box center [484, 292] width 133 height 8
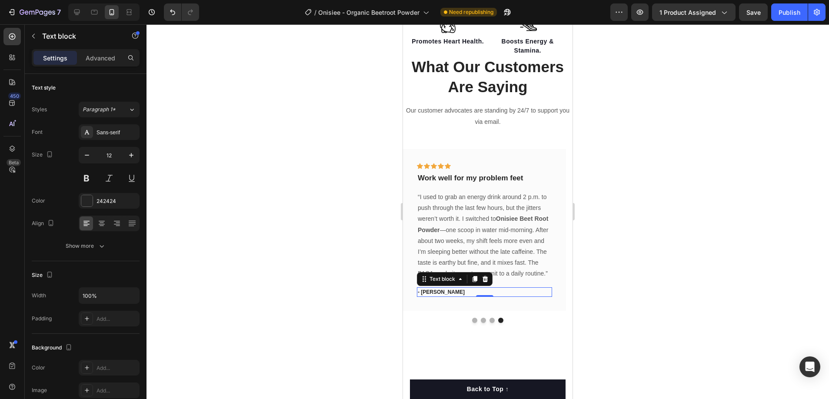
click at [422, 290] on p "- [PERSON_NAME]" at bounding box center [484, 292] width 133 height 8
click at [462, 174] on p "Work well for my problem feet" at bounding box center [484, 178] width 133 height 10
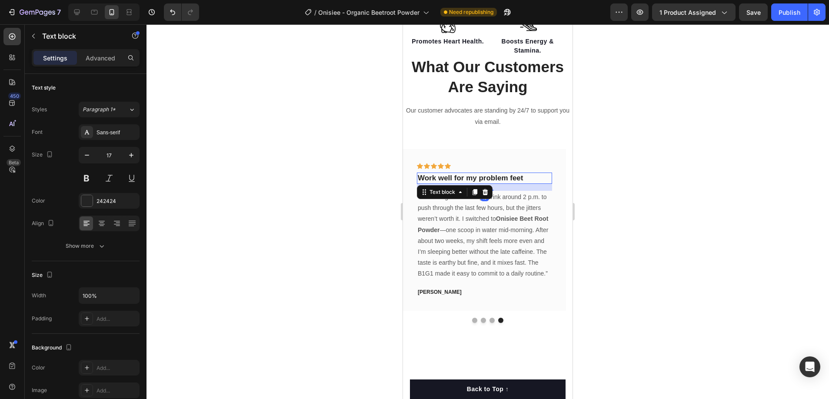
click at [465, 176] on p "Work well for my problem feet" at bounding box center [484, 178] width 133 height 10
click at [490, 321] on button "Dot" at bounding box center [491, 320] width 5 height 5
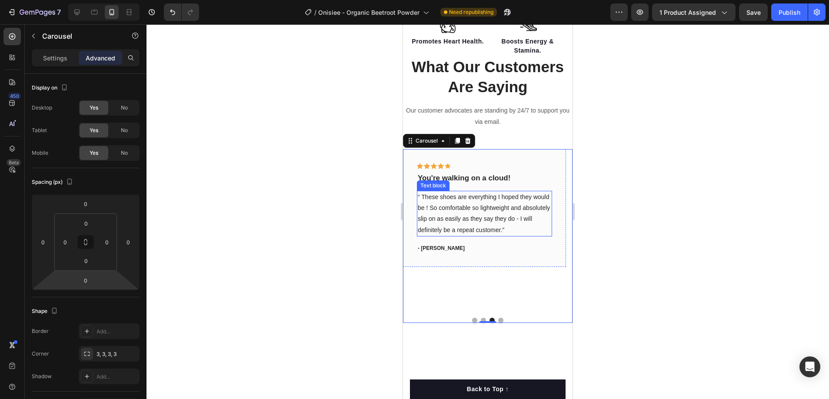
click at [445, 209] on p "“ These shoes are everything I hoped they would be ! So comfortable so lightwei…" at bounding box center [484, 214] width 133 height 44
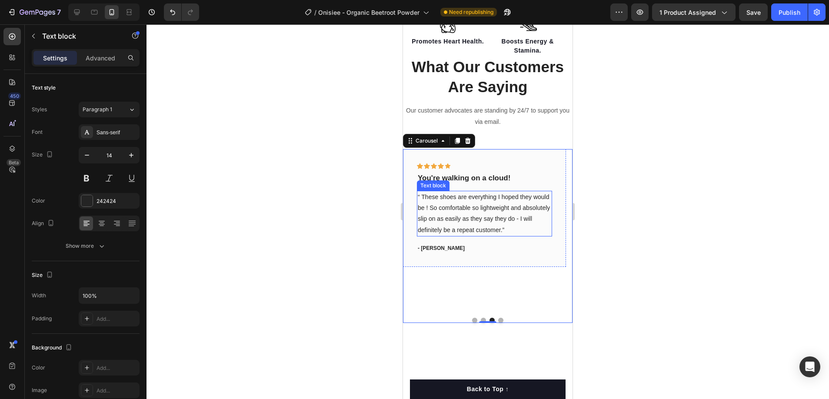
click at [447, 209] on p "“ These shoes are everything I hoped they would be ! So comfortable so lightwei…" at bounding box center [484, 214] width 133 height 44
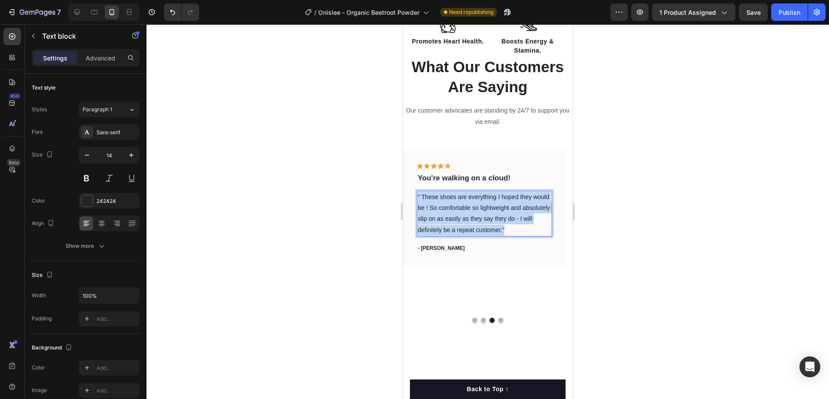
click at [447, 209] on p "“ These shoes are everything I hoped they would be ! So comfortable so lightwei…" at bounding box center [484, 214] width 133 height 44
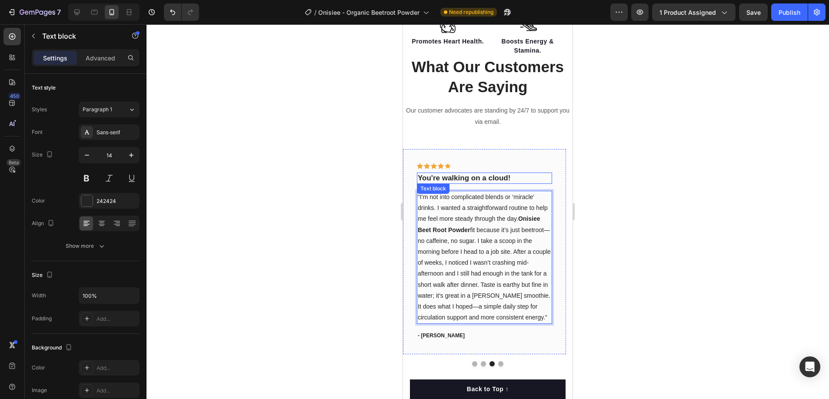
click at [463, 179] on p "You're walking on a cloud!" at bounding box center [484, 178] width 133 height 10
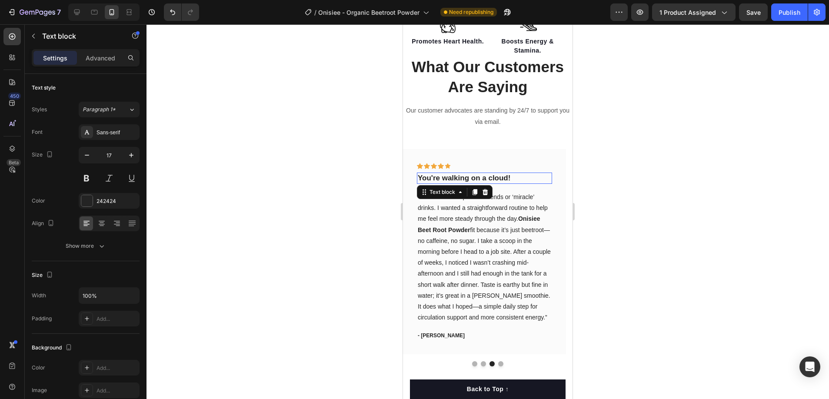
click at [463, 179] on p "You're walking on a cloud!" at bounding box center [484, 178] width 133 height 10
click at [475, 362] on div at bounding box center [488, 363] width 170 height 5
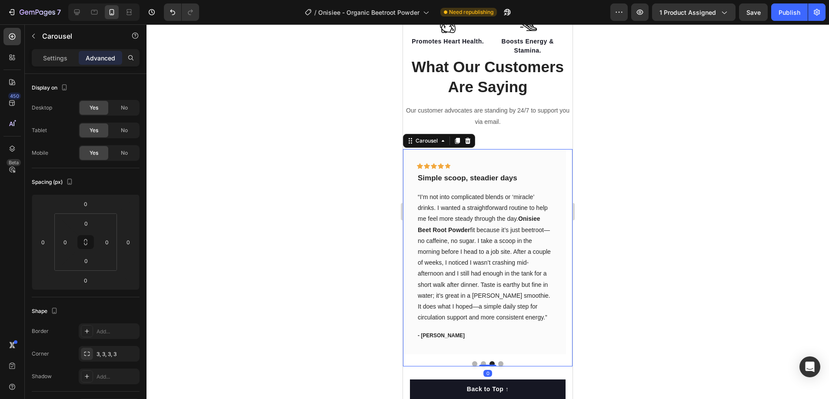
click at [481, 362] on button "Dot" at bounding box center [483, 363] width 5 height 5
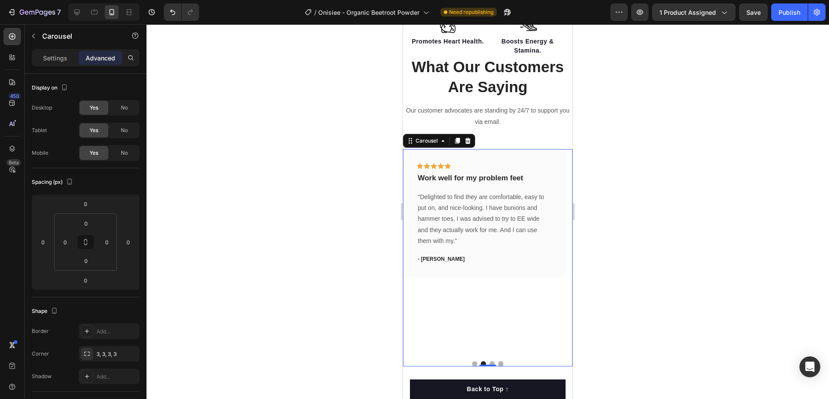
click at [498, 364] on button "Dot" at bounding box center [500, 363] width 5 height 5
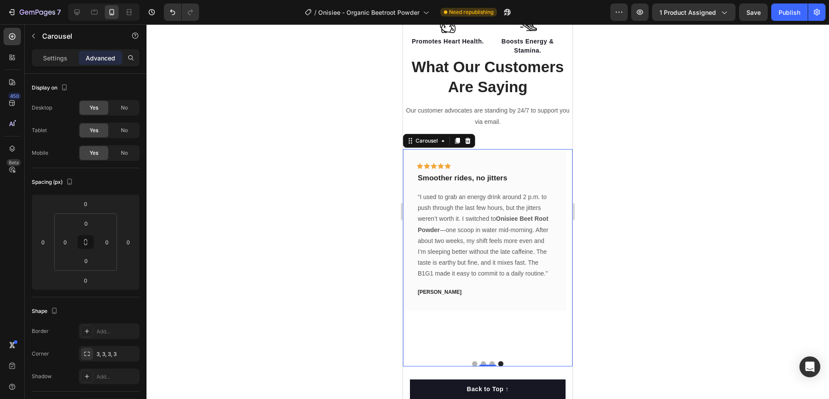
click at [492, 363] on div at bounding box center [488, 363] width 170 height 5
click at [489, 362] on button "Dot" at bounding box center [491, 363] width 5 height 5
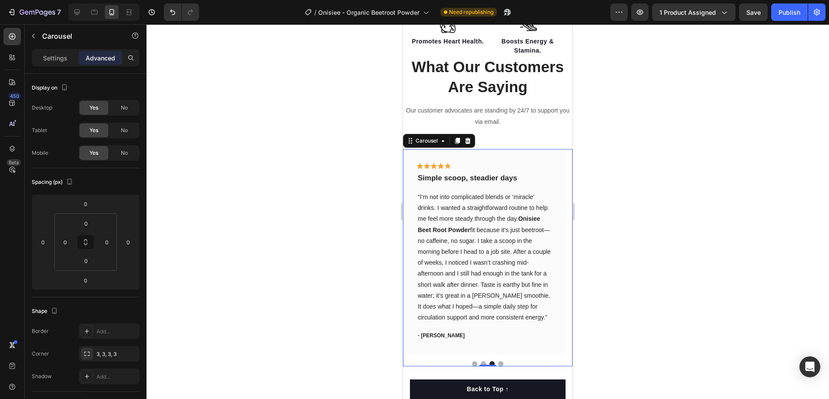
click at [481, 363] on button "Dot" at bounding box center [483, 363] width 5 height 5
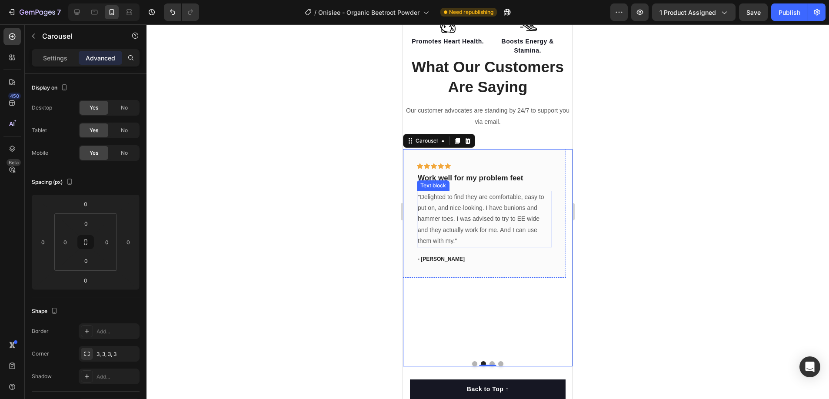
click at [447, 216] on p ""Delighted to find they are comfortable, easy to put on, and nice-looking. I ha…" at bounding box center [484, 219] width 133 height 55
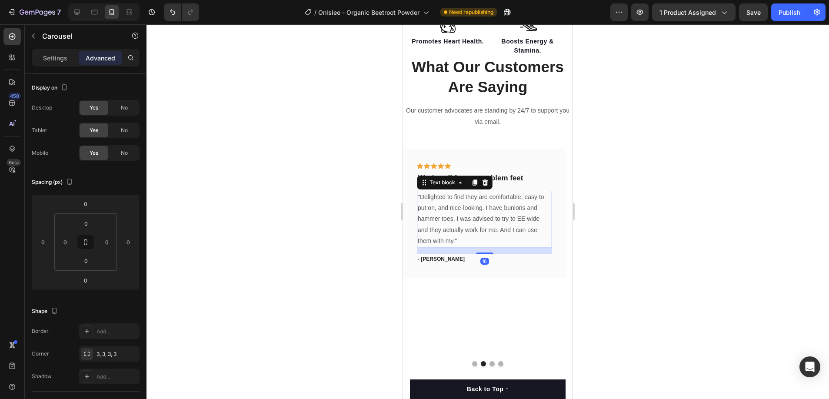
click at [447, 216] on p ""Delighted to find they are comfortable, easy to put on, and nice-looking. I ha…" at bounding box center [484, 219] width 133 height 55
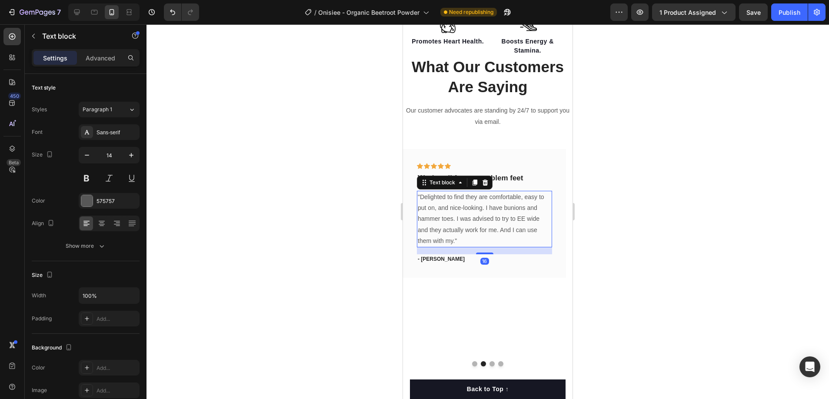
click at [447, 216] on p ""Delighted to find they are comfortable, easy to put on, and nice-looking. I ha…" at bounding box center [484, 219] width 133 height 55
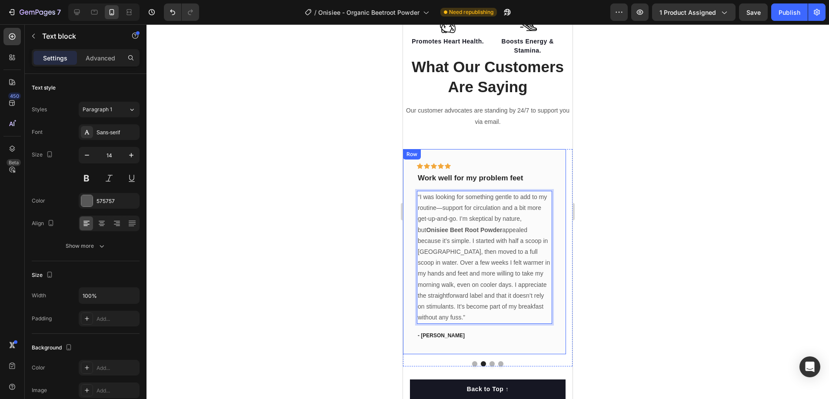
click at [467, 176] on p "Work well for my problem feet" at bounding box center [484, 178] width 133 height 10
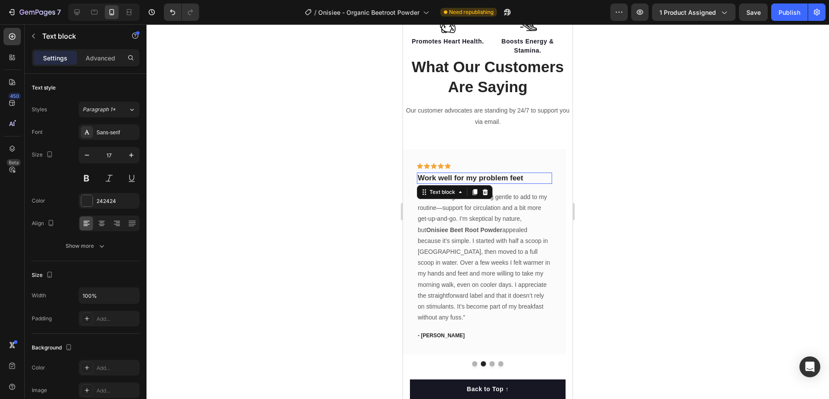
click at [467, 176] on p "Work well for my problem feet" at bounding box center [484, 178] width 133 height 10
click at [431, 332] on p "- [PERSON_NAME]" at bounding box center [484, 336] width 133 height 8
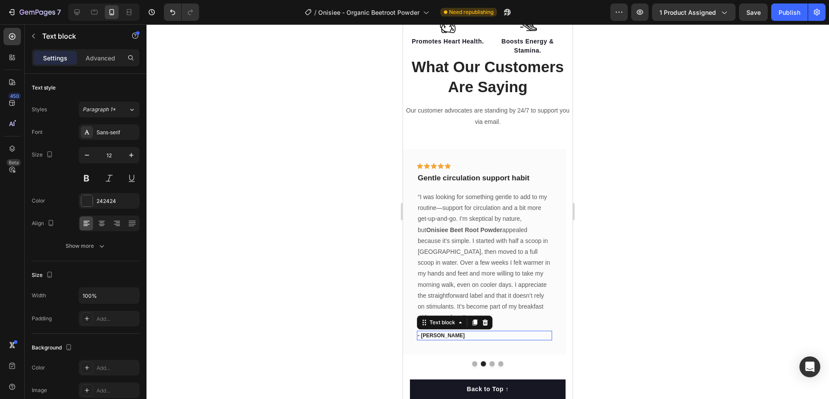
click at [431, 332] on p "- [PERSON_NAME]" at bounding box center [484, 336] width 133 height 8
click at [468, 363] on div at bounding box center [488, 363] width 170 height 5
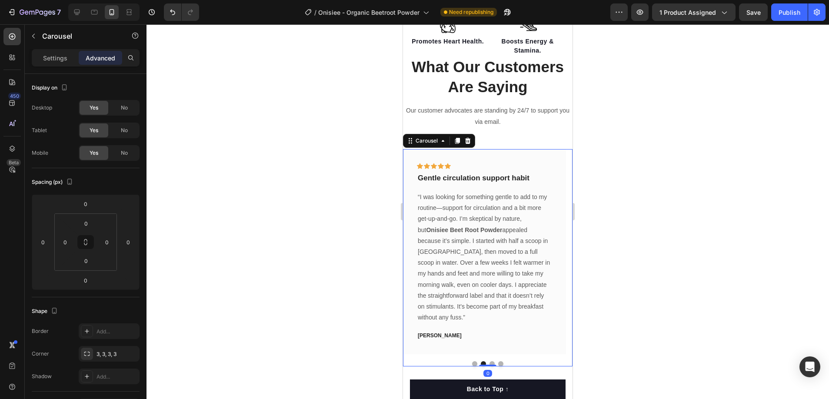
click at [472, 362] on button "Dot" at bounding box center [474, 363] width 5 height 5
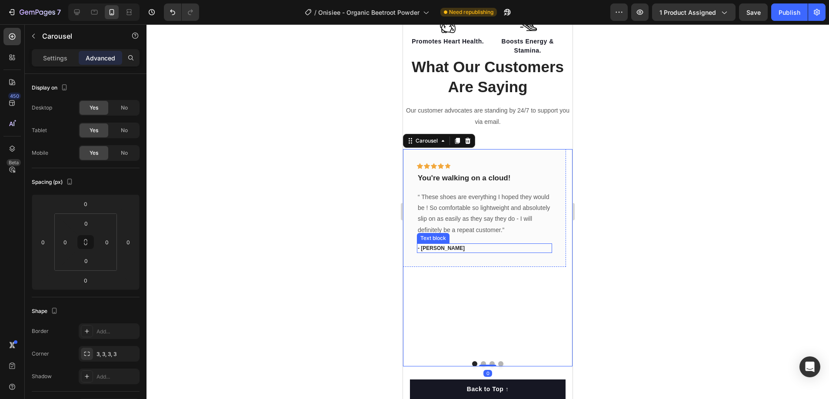
click at [469, 222] on p "“ These shoes are everything I hoped they would be ! So comfortable so lightwei…" at bounding box center [484, 214] width 133 height 44
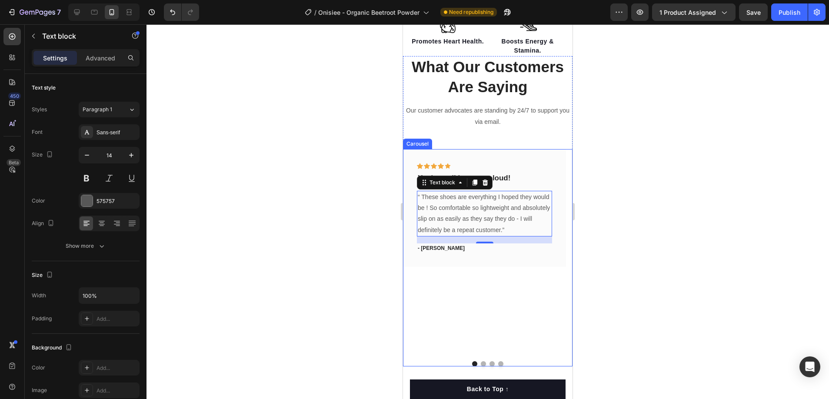
click at [483, 279] on div "Icon Icon Icon Icon Icon Row You're walking on a cloud! Text block “ These shoe…" at bounding box center [484, 252] width 163 height 206
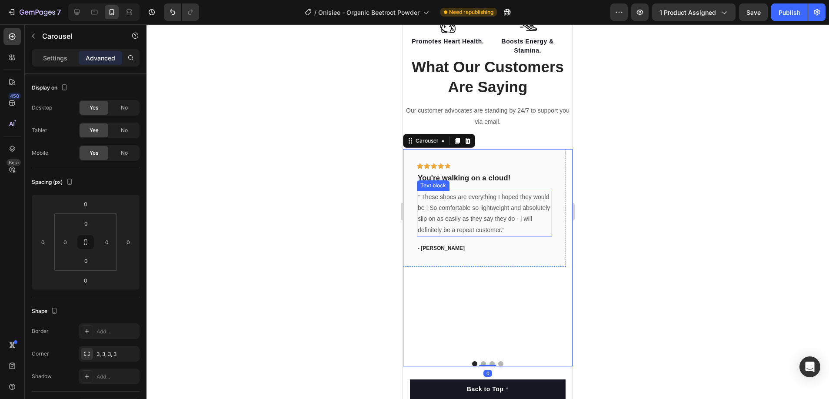
click at [458, 217] on p "“ These shoes are everything I hoped they would be ! So comfortable so lightwei…" at bounding box center [484, 214] width 133 height 44
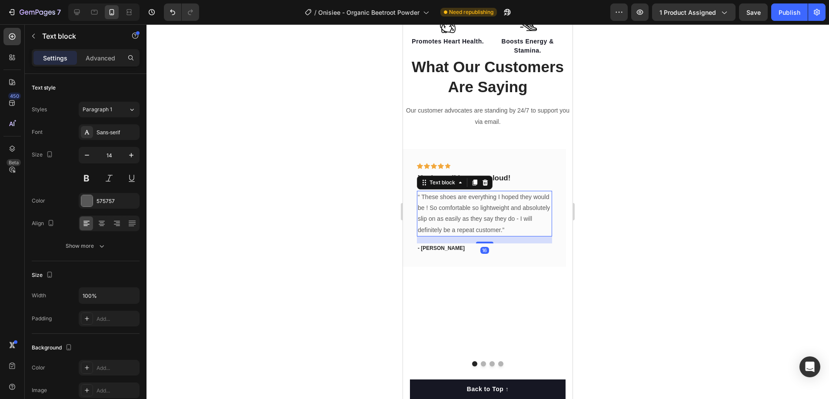
click at [458, 217] on p "“ These shoes are everything I hoped they would be ! So comfortable so lightwei…" at bounding box center [484, 214] width 133 height 44
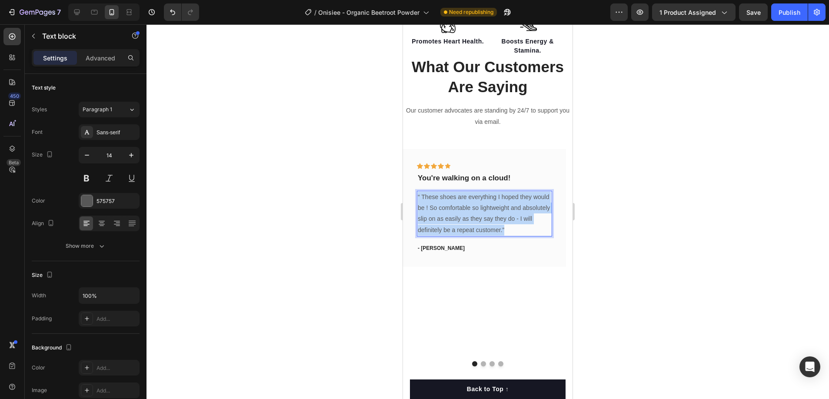
click at [458, 217] on p "“ These shoes are everything I hoped they would be ! So comfortable so lightwei…" at bounding box center [484, 214] width 133 height 44
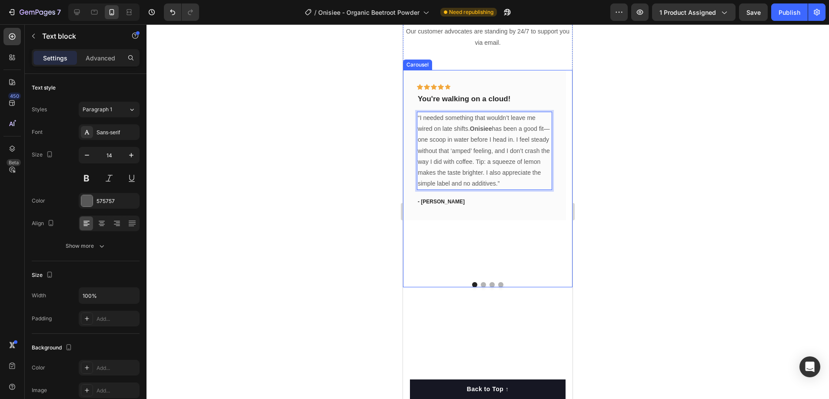
scroll to position [596, 0]
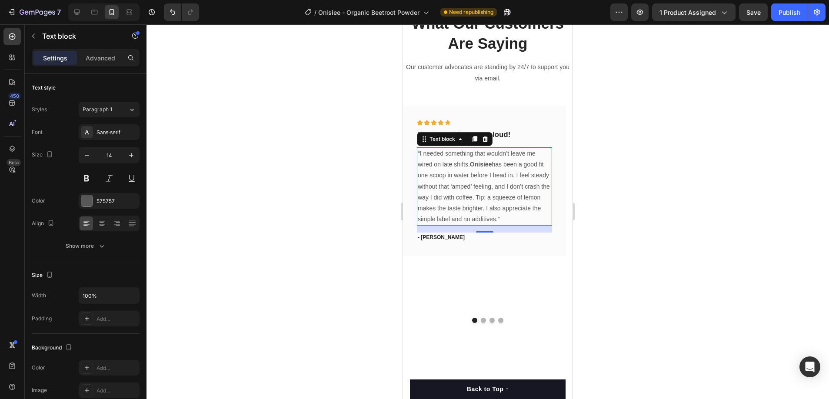
click at [488, 203] on p "“I needed something that wouldn’t leave me wired on late shifts. Onisiee has be…" at bounding box center [484, 186] width 133 height 76
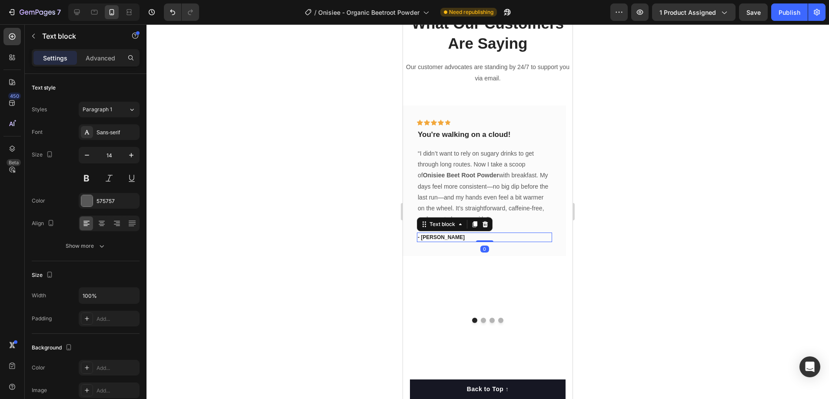
click at [433, 237] on p "- [PERSON_NAME]" at bounding box center [484, 237] width 133 height 8
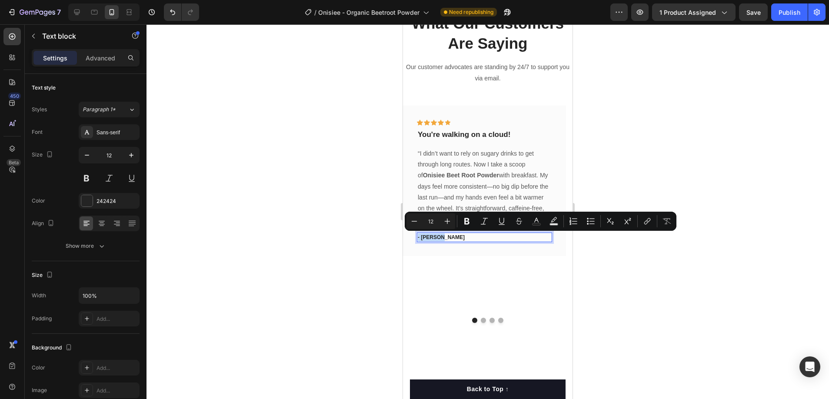
click at [431, 238] on p "- [PERSON_NAME]" at bounding box center [484, 237] width 133 height 8
drag, startPoint x: 421, startPoint y: 237, endPoint x: 441, endPoint y: 239, distance: 20.0
click at [441, 239] on p "- [PERSON_NAME]" at bounding box center [484, 237] width 133 height 8
click at [429, 236] on p "- [PERSON_NAME]" at bounding box center [484, 237] width 133 height 8
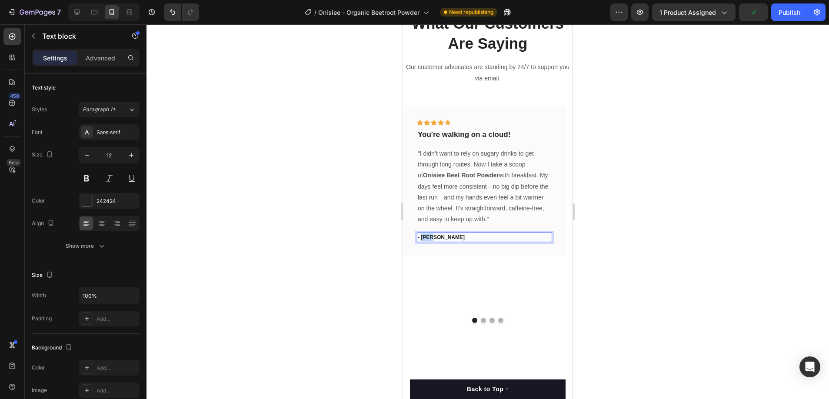
click at [429, 236] on p "- [PERSON_NAME]" at bounding box center [484, 237] width 133 height 8
click at [435, 262] on div "Icon Icon Icon Icon Icon Row You're walking on a cloud! Text block “I didn’t wa…" at bounding box center [484, 209] width 163 height 206
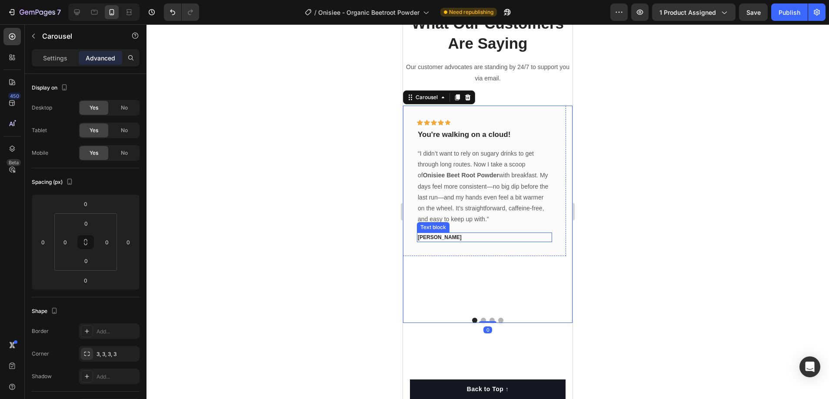
click at [492, 226] on div "“I didn’t want to rely on sugary drinks to get through long routes. Now I take …" at bounding box center [484, 186] width 135 height 78
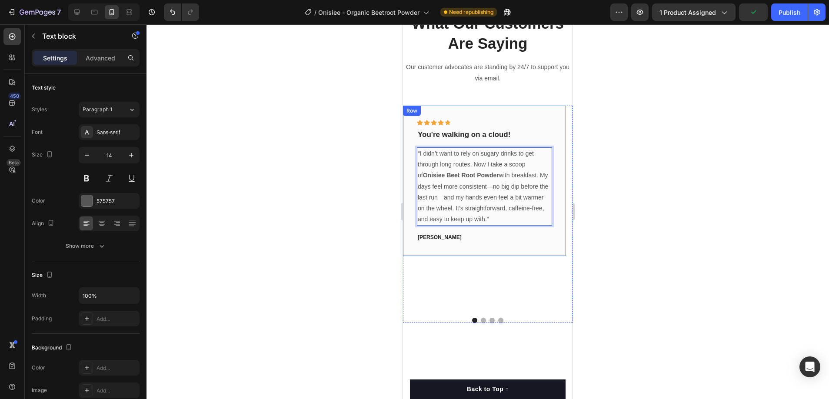
click at [482, 138] on p "You're walking on a cloud!" at bounding box center [484, 135] width 133 height 10
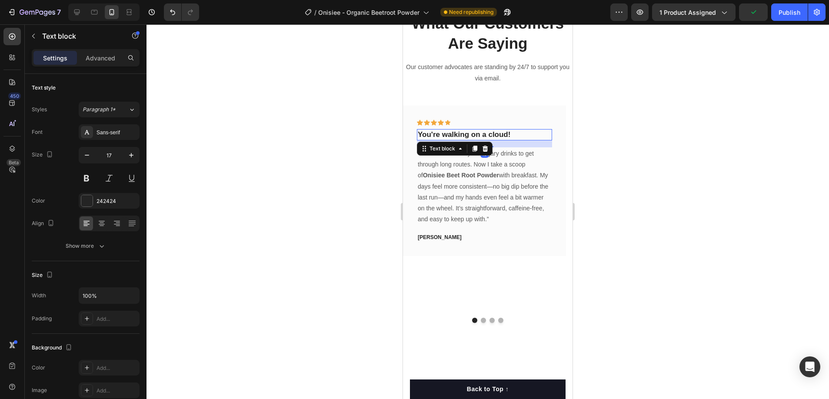
click at [482, 138] on p "You're walking on a cloud!" at bounding box center [484, 135] width 133 height 10
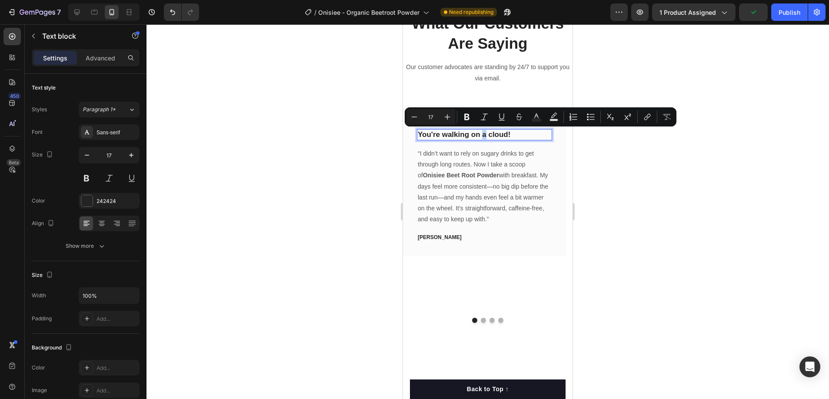
click at [482, 137] on p "You're walking on a cloud!" at bounding box center [484, 135] width 133 height 10
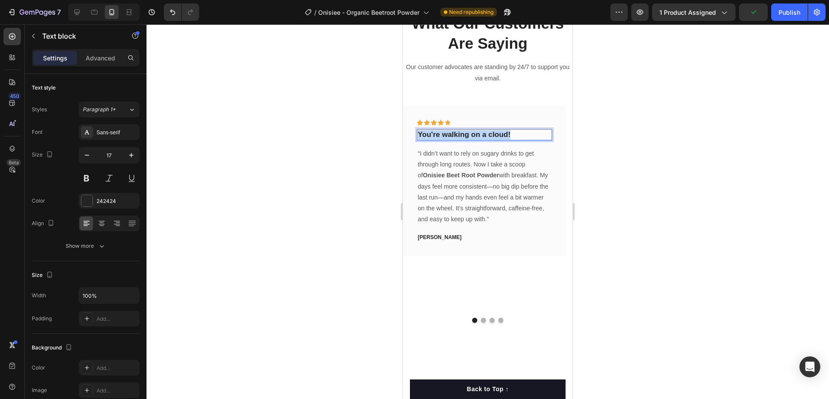
click at [482, 137] on p "You're walking on a cloud!" at bounding box center [484, 135] width 133 height 10
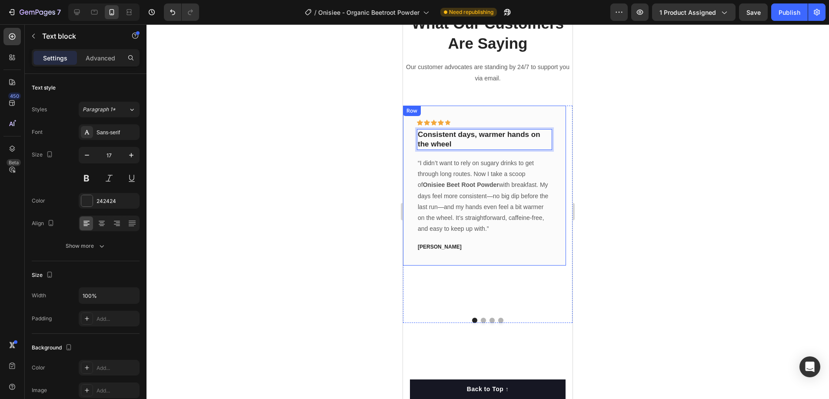
click at [609, 178] on div at bounding box center [487, 211] width 682 height 375
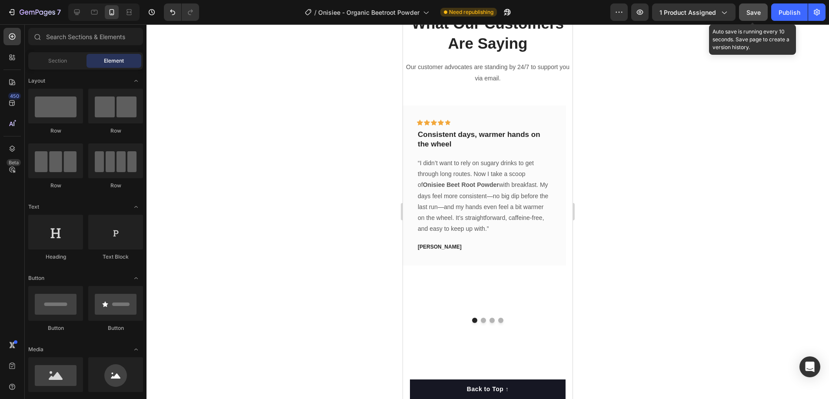
click at [758, 15] on span "Save" at bounding box center [753, 12] width 14 height 7
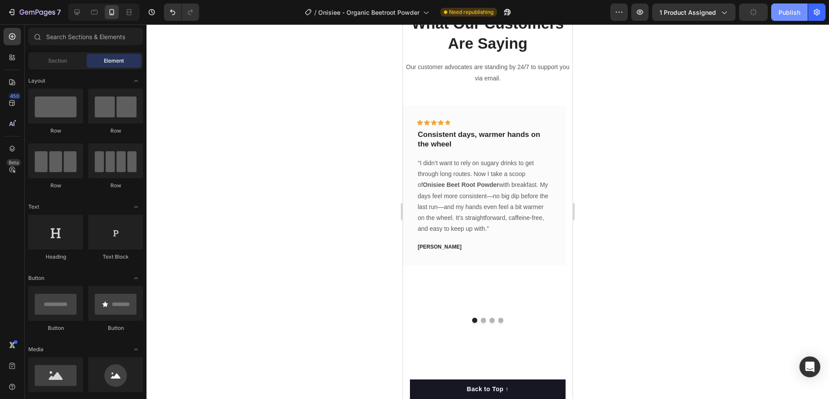
click at [790, 13] on div "Publish" at bounding box center [789, 12] width 22 height 9
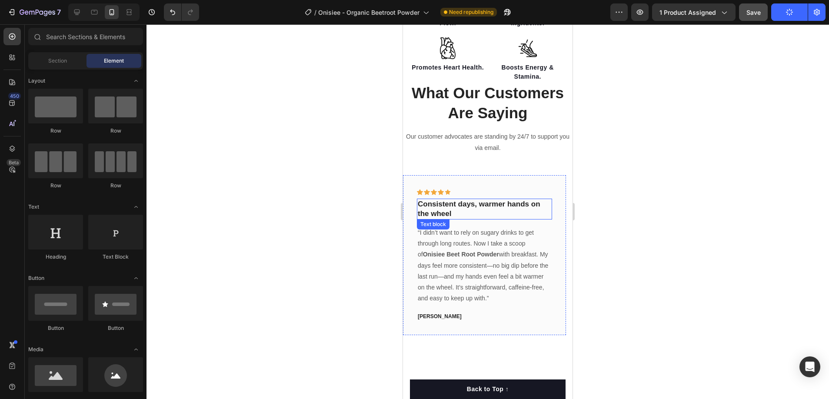
scroll to position [517, 0]
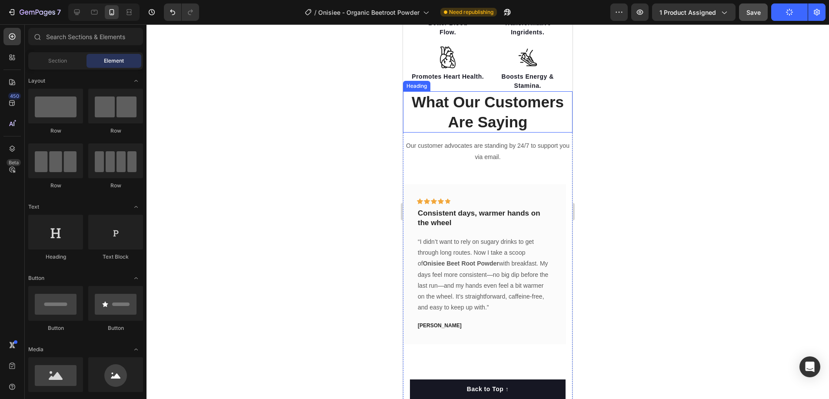
click at [491, 109] on p "What Our Customers Are Saying" at bounding box center [488, 112] width 168 height 40
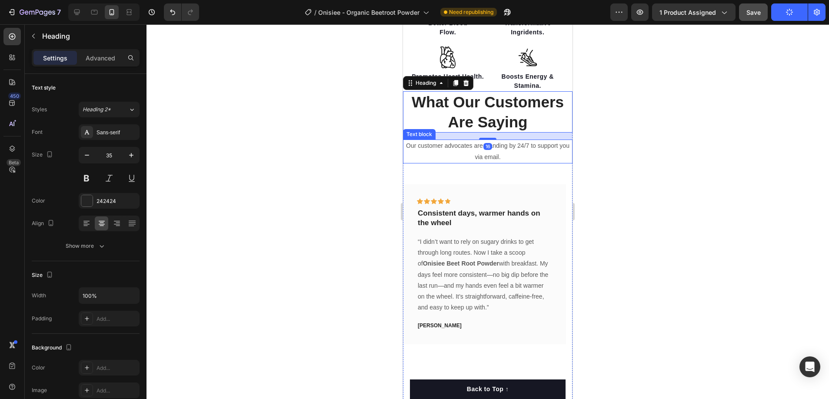
click at [514, 151] on p "Our customer advocates are standing by 24/7 to support you via email." at bounding box center [488, 151] width 168 height 22
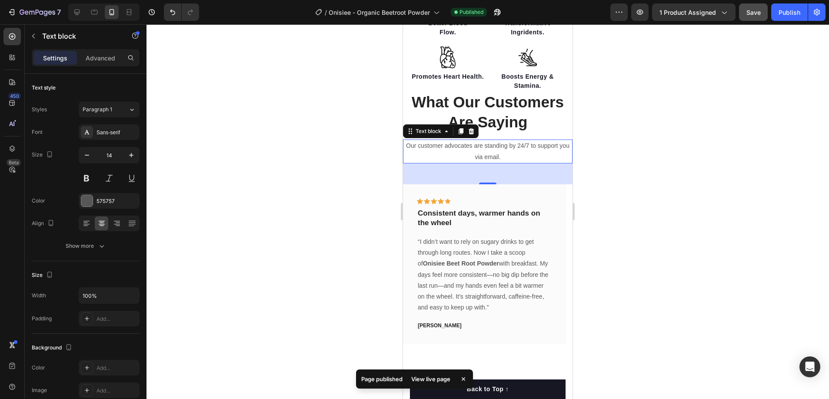
click at [493, 156] on p "Our customer advocates are standing by 24/7 to support you via email." at bounding box center [488, 151] width 168 height 22
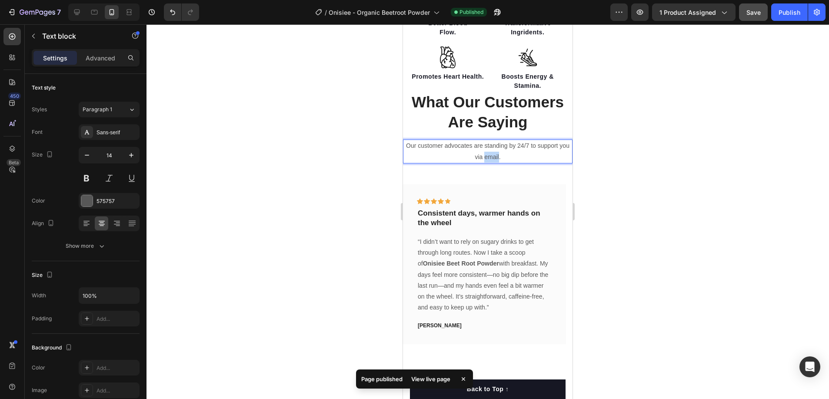
click at [493, 155] on p "Our customer advocates are standing by 24/7 to support you via email." at bounding box center [488, 151] width 168 height 22
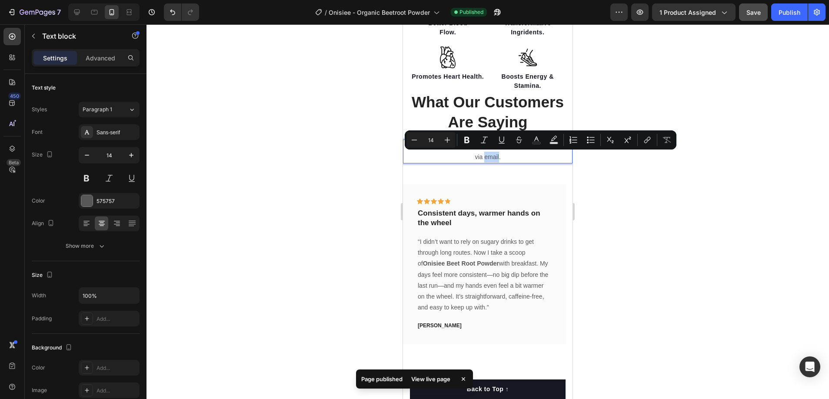
click at [492, 156] on p "Our customer advocates are standing by 24/7 to support you via email." at bounding box center [488, 151] width 168 height 22
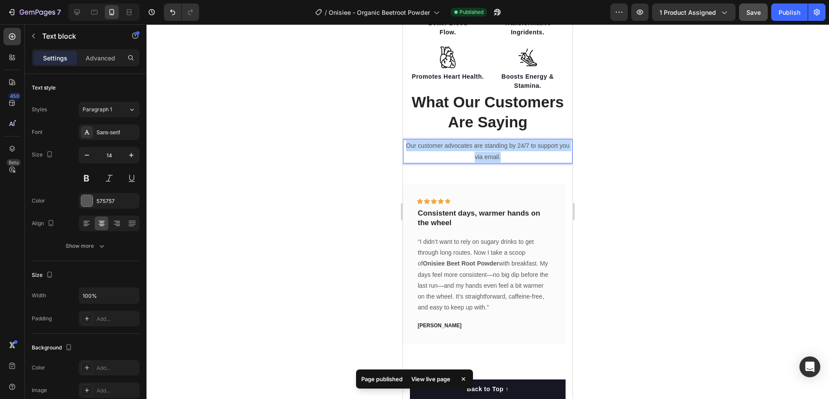
drag, startPoint x: 515, startPoint y: 160, endPoint x: 409, endPoint y: 144, distance: 107.2
click at [409, 144] on p "Our customer advocates are standing by 24/7 to support you via email." at bounding box center [488, 151] width 168 height 22
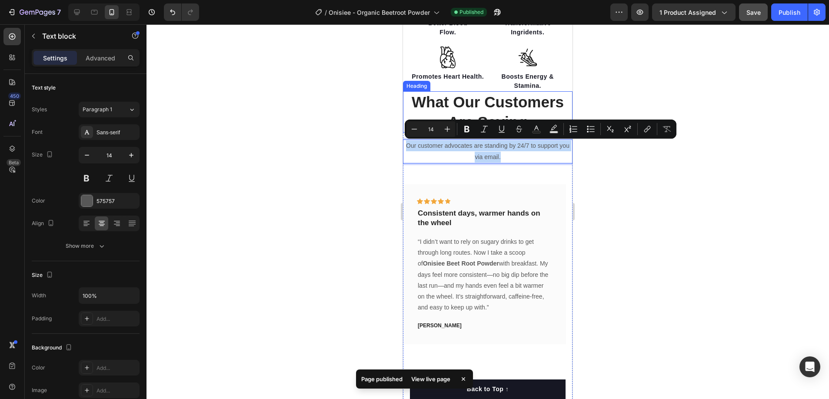
click at [461, 99] on p "What Our Customers Are Saying" at bounding box center [488, 112] width 168 height 40
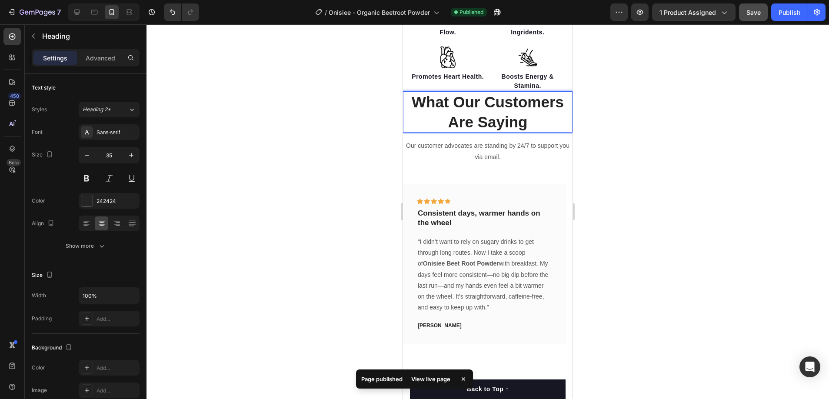
click at [474, 107] on p "What Our Customers Are Saying" at bounding box center [488, 112] width 168 height 40
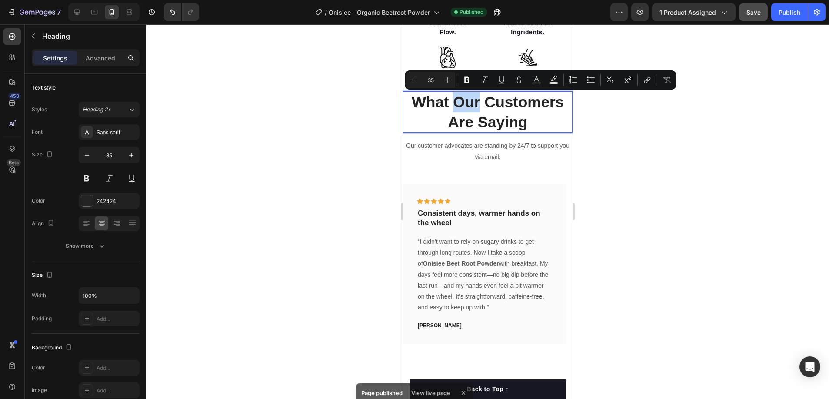
click at [469, 110] on p "What Our Customers Are Saying" at bounding box center [488, 112] width 168 height 40
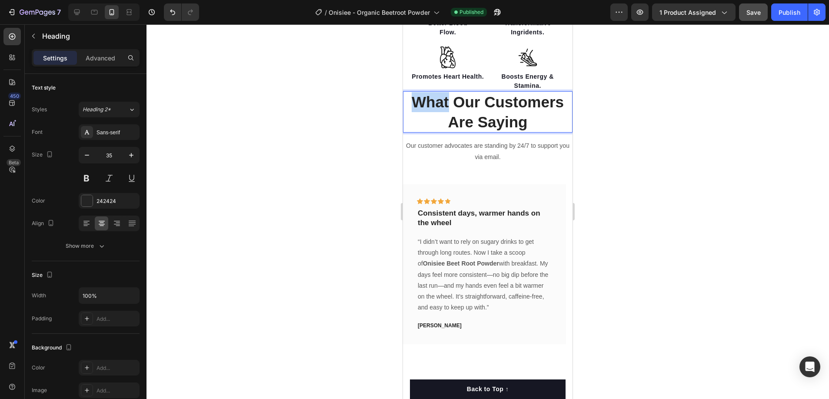
drag, startPoint x: 445, startPoint y: 103, endPoint x: 378, endPoint y: 90, distance: 68.5
click at [507, 106] on p "Our Customers Are Saying" at bounding box center [488, 112] width 168 height 40
click at [484, 100] on p "Our Customers Are Saying" at bounding box center [488, 112] width 168 height 40
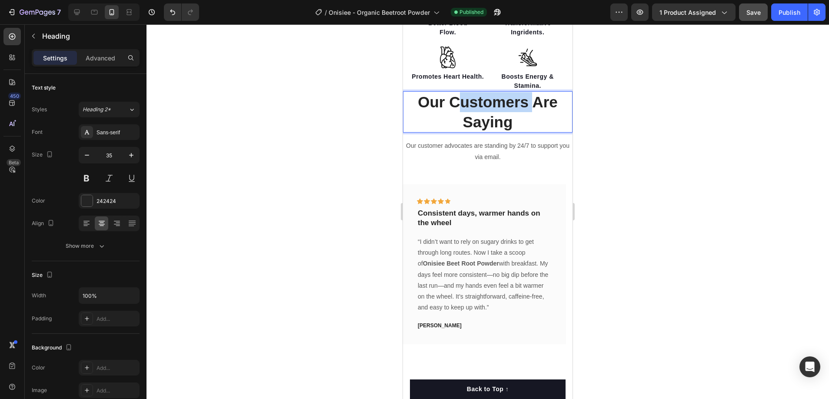
click at [484, 100] on p "Our Customers Are Saying" at bounding box center [488, 112] width 168 height 40
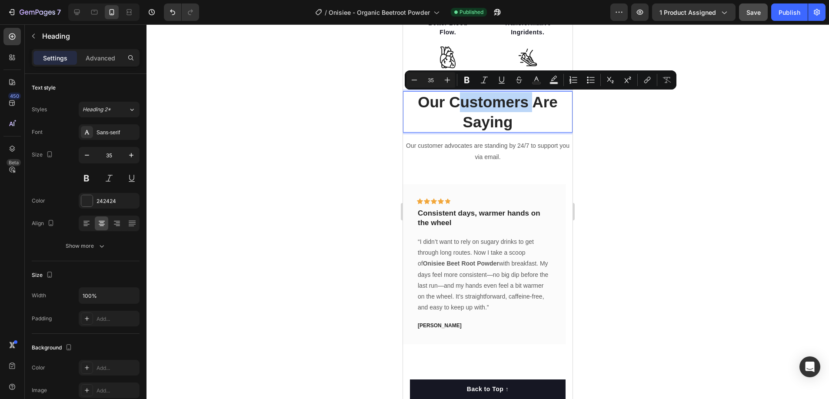
click at [537, 105] on p "Our Customers Are Saying" at bounding box center [488, 112] width 168 height 40
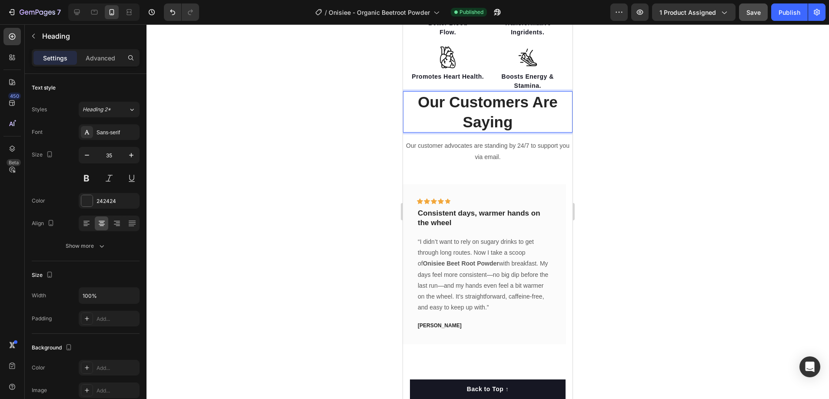
click at [533, 107] on p "Our Customers Are Saying" at bounding box center [488, 112] width 168 height 40
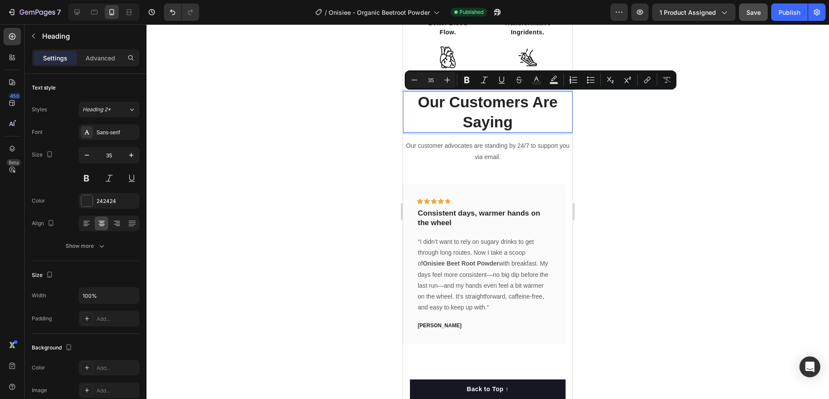
click at [473, 122] on p "Our Customers Are Saying" at bounding box center [488, 112] width 168 height 40
drag, startPoint x: 532, startPoint y: 102, endPoint x: 551, endPoint y: 124, distance: 29.6
click at [551, 124] on p "Our Customers Are Saying" at bounding box center [488, 112] width 168 height 40
click at [499, 108] on p "Our Customers Are Saying" at bounding box center [488, 112] width 168 height 40
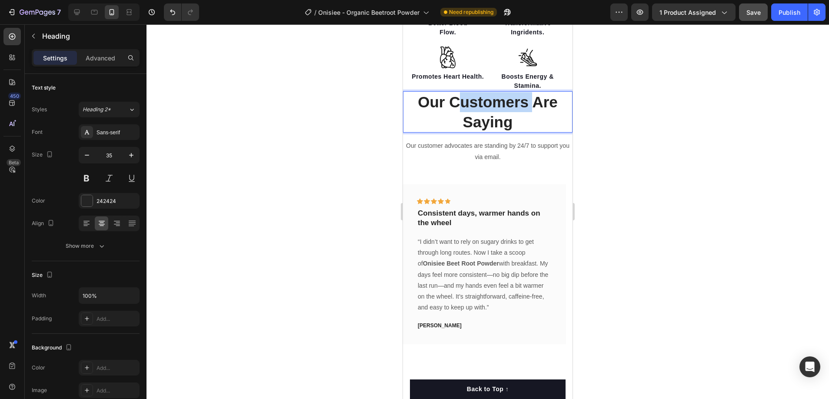
click at [499, 108] on p "Our Customers Are Saying" at bounding box center [488, 112] width 168 height 40
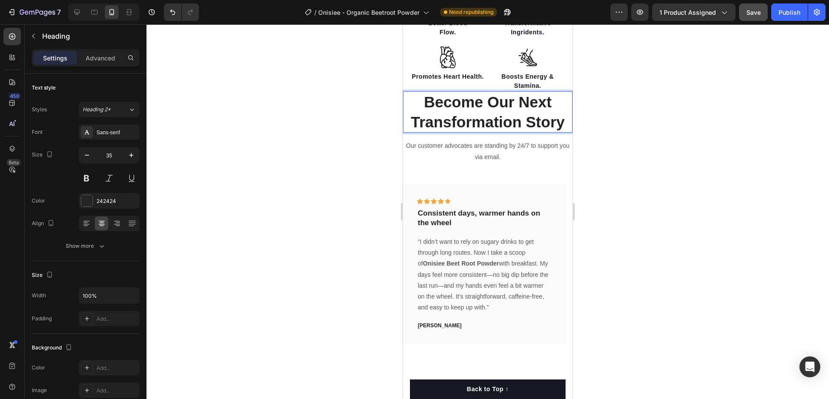
click at [684, 172] on div at bounding box center [487, 211] width 682 height 375
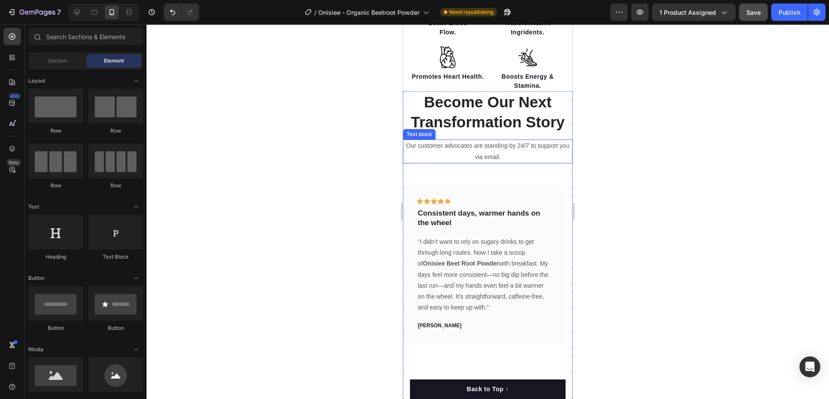
click at [509, 153] on p "Our customer advocates are standing by 24/7 to support you via email." at bounding box center [488, 151] width 168 height 22
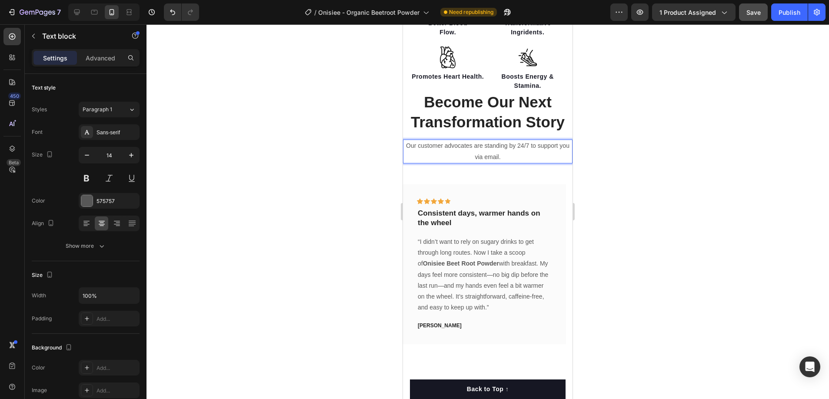
click at [494, 156] on p "Our customer advocates are standing by 24/7 to support you via email." at bounding box center [488, 151] width 168 height 22
click at [510, 170] on div "Become Our Next Transformation Story Heading Our customer advocates are standin…" at bounding box center [488, 246] width 170 height 310
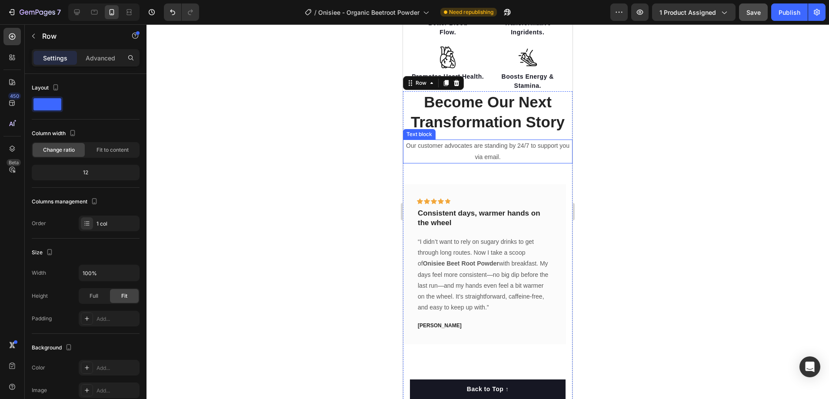
click at [483, 148] on p "Our customer advocates are standing by 24/7 to support you via email." at bounding box center [488, 151] width 168 height 22
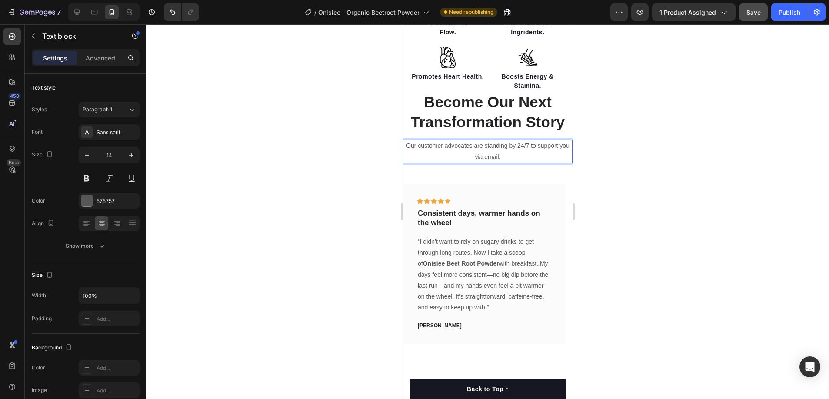
click at [453, 144] on p "Our customer advocates are standing by 24/7 to support you via email." at bounding box center [488, 151] width 168 height 22
drag, startPoint x: 447, startPoint y: 144, endPoint x: 564, endPoint y: 161, distance: 118.6
click at [564, 161] on p "Our customer advocates are standing by 24/7 to support you via email." at bounding box center [488, 151] width 168 height 22
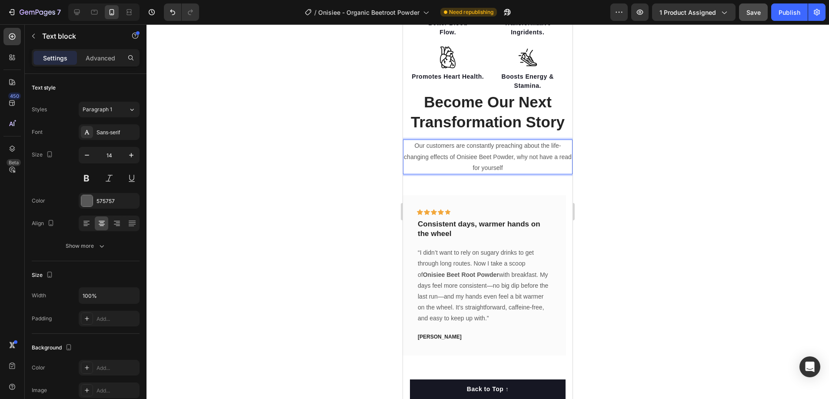
click at [509, 166] on p "Our customers are constantly preaching about the life-changing effects of Onisi…" at bounding box center [488, 156] width 168 height 33
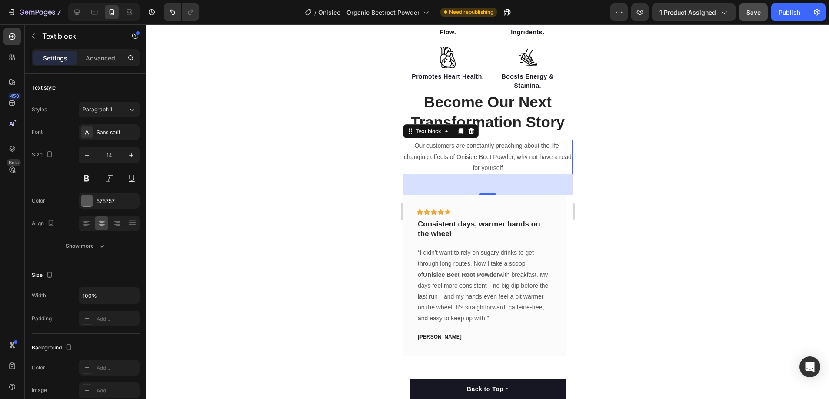
click at [643, 203] on div at bounding box center [487, 211] width 682 height 375
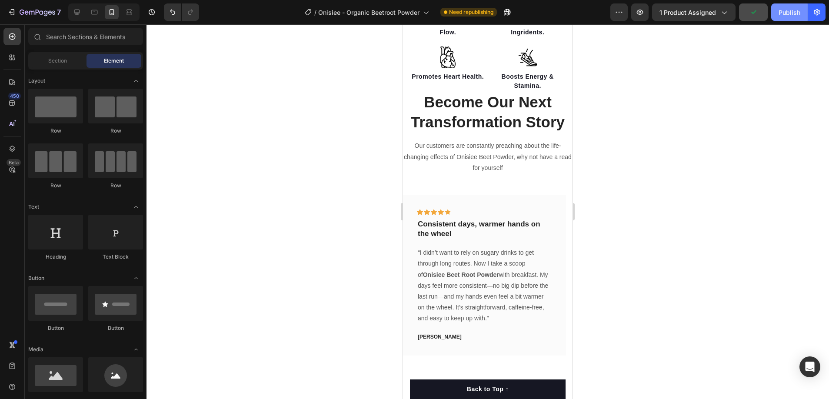
click at [779, 14] on div "Publish" at bounding box center [789, 12] width 22 height 9
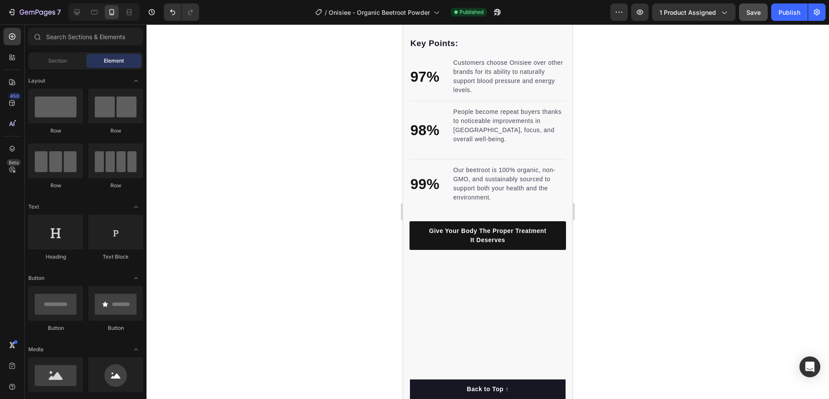
scroll to position [2009, 0]
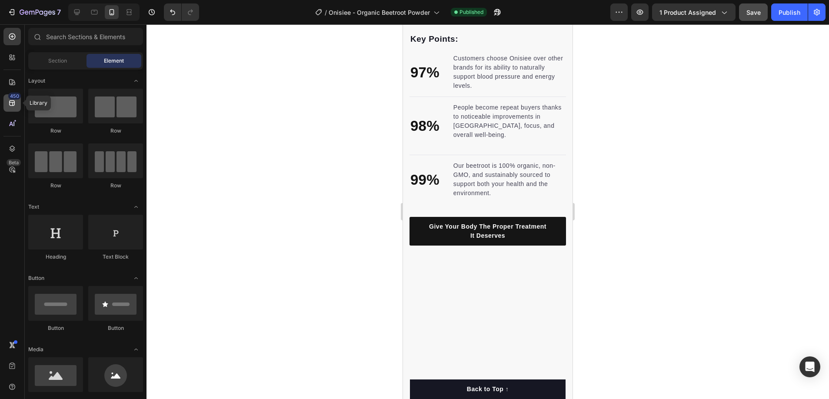
click at [10, 103] on icon at bounding box center [12, 103] width 6 height 6
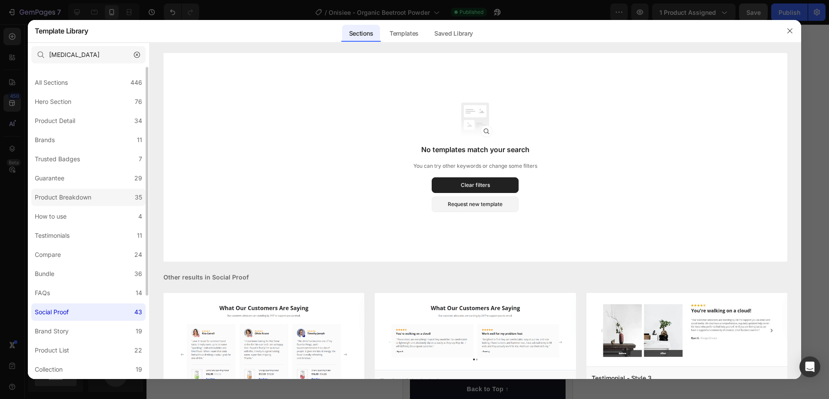
click at [74, 197] on div "Product Breakdown" at bounding box center [63, 197] width 57 height 10
click at [137, 56] on icon "button" at bounding box center [137, 55] width 6 height 6
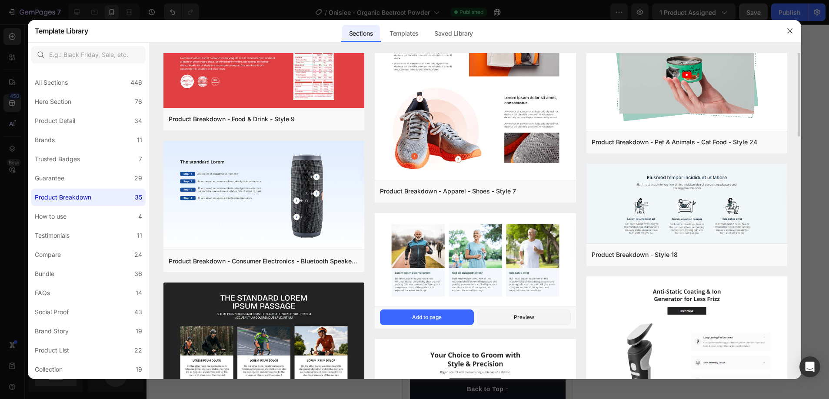
scroll to position [76, 0]
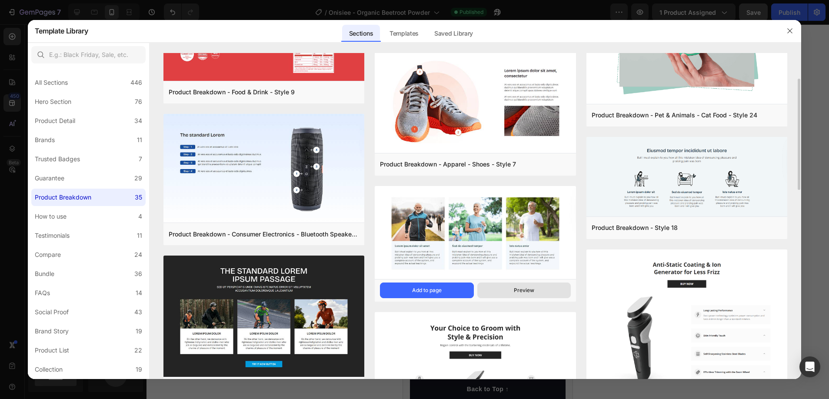
click at [536, 288] on button "Preview" at bounding box center [523, 291] width 93 height 16
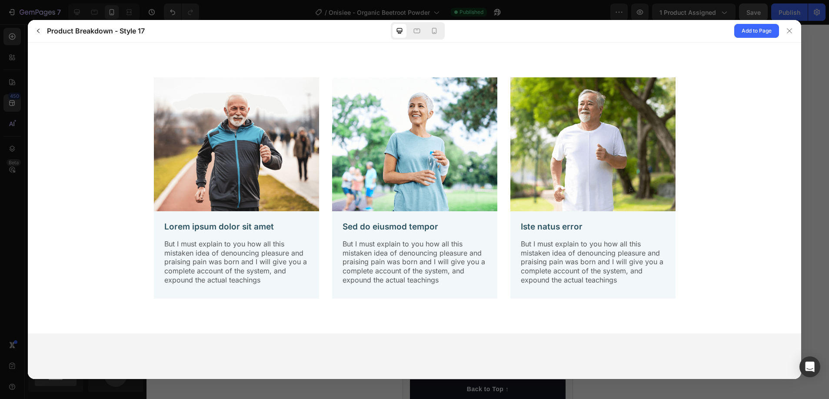
scroll to position [0, 0]
click at [435, 31] on icon at bounding box center [434, 31] width 9 height 9
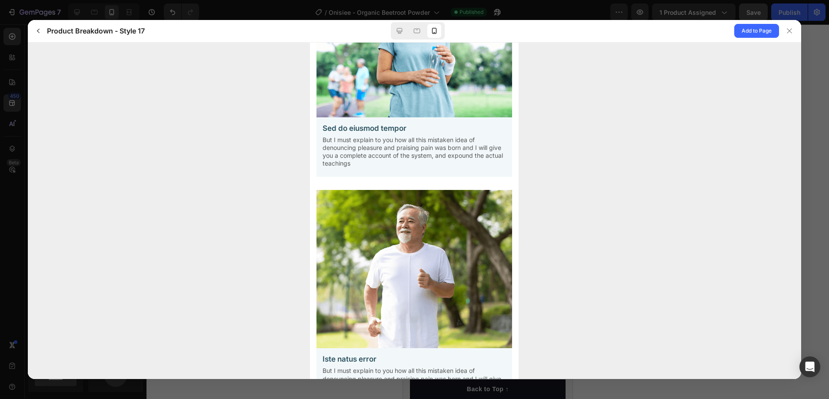
scroll to position [389, 0]
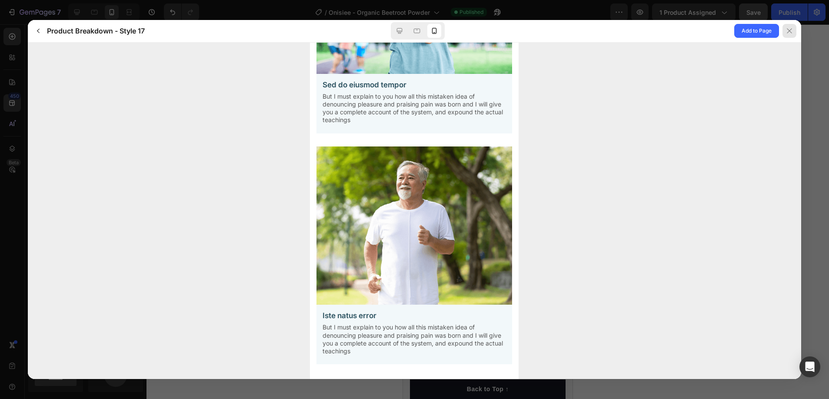
click at [793, 29] on div at bounding box center [789, 31] width 14 height 14
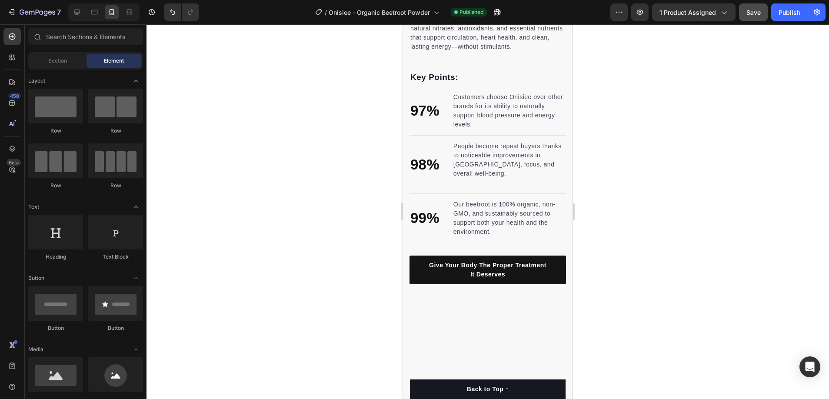
scroll to position [1576, 0]
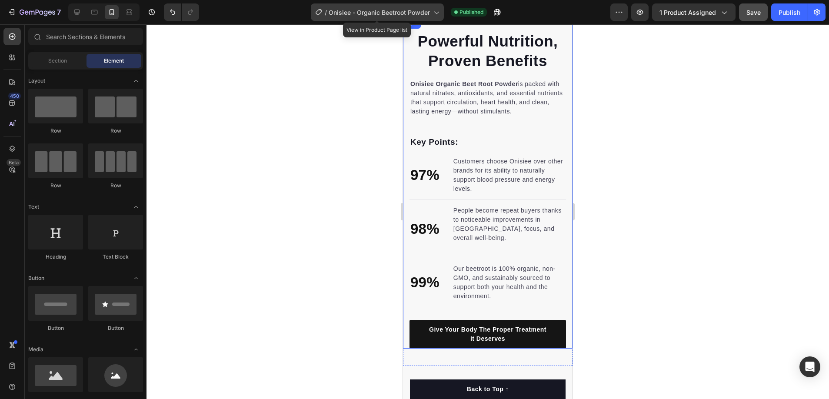
click at [356, 15] on span "Onisiee - Organic Beetroot Powder" at bounding box center [379, 12] width 101 height 9
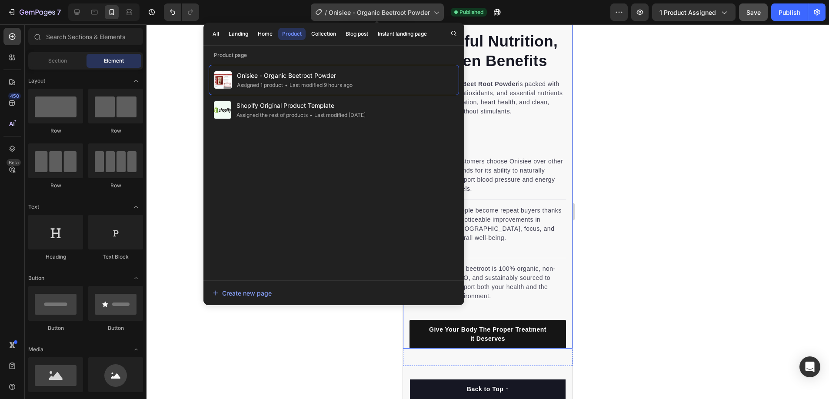
drag, startPoint x: 423, startPoint y: 12, endPoint x: 320, endPoint y: 19, distance: 103.3
click at [323, 18] on div "/ Onisiee - Organic Beetroot Powder" at bounding box center [377, 11] width 133 height 17
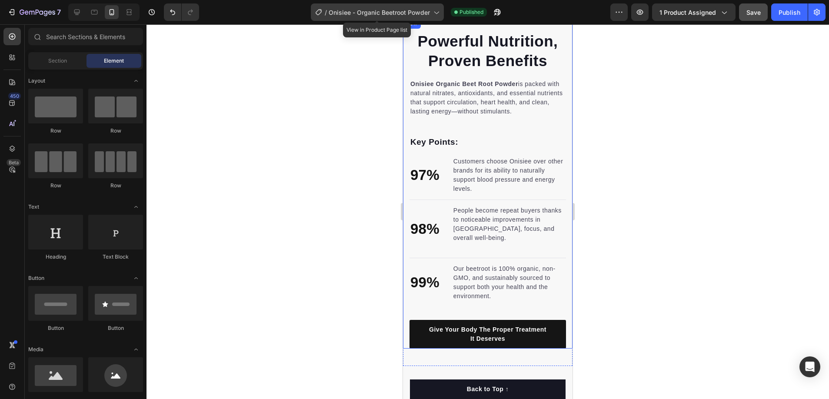
click at [354, 15] on span "Onisiee - Organic Beetroot Powder" at bounding box center [379, 12] width 101 height 9
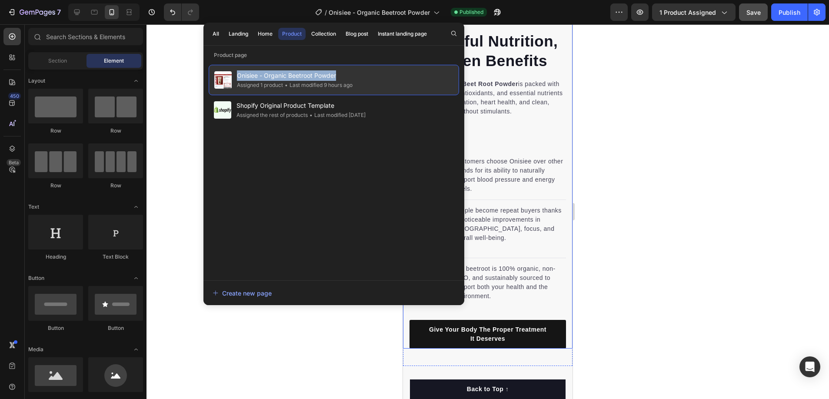
drag, startPoint x: 308, startPoint y: 77, endPoint x: 237, endPoint y: 78, distance: 71.3
click at [237, 78] on span "Onisiee - Organic Beetroot Powder" at bounding box center [295, 75] width 116 height 10
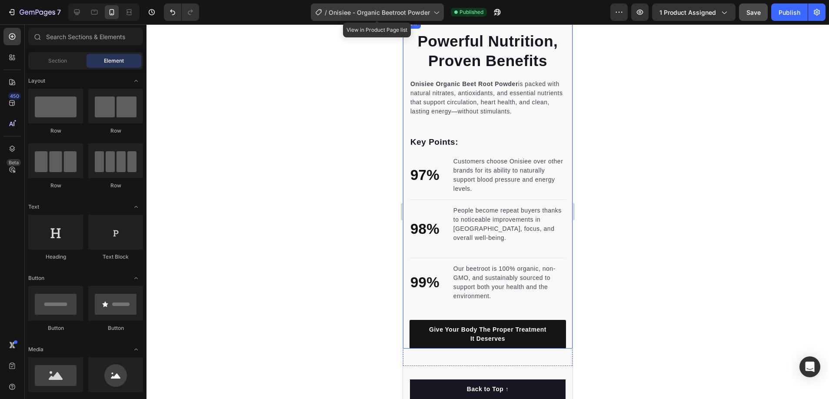
click at [391, 13] on span "Onisiee - Organic Beetroot Powder" at bounding box center [379, 12] width 101 height 9
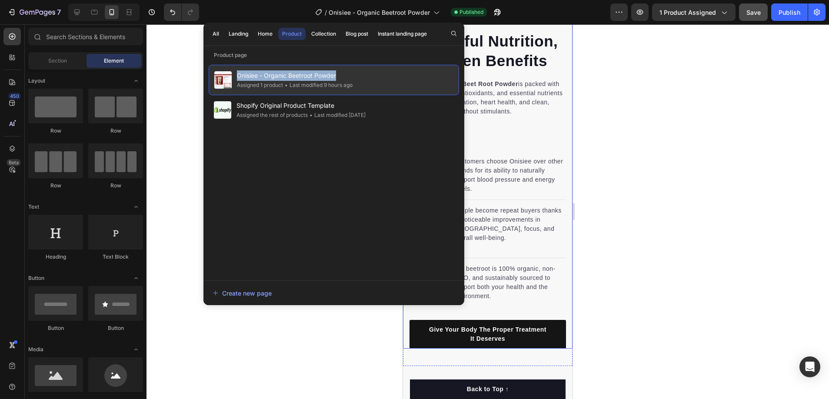
copy span "Onisiee - Organic Beetroot Powder"
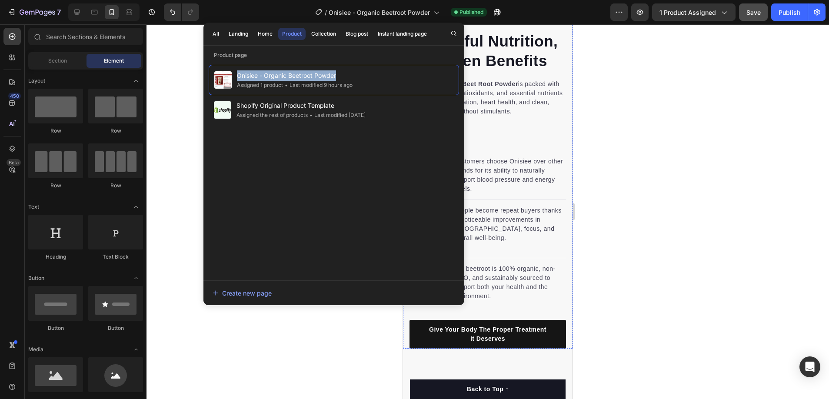
click at [746, 97] on div at bounding box center [487, 211] width 682 height 375
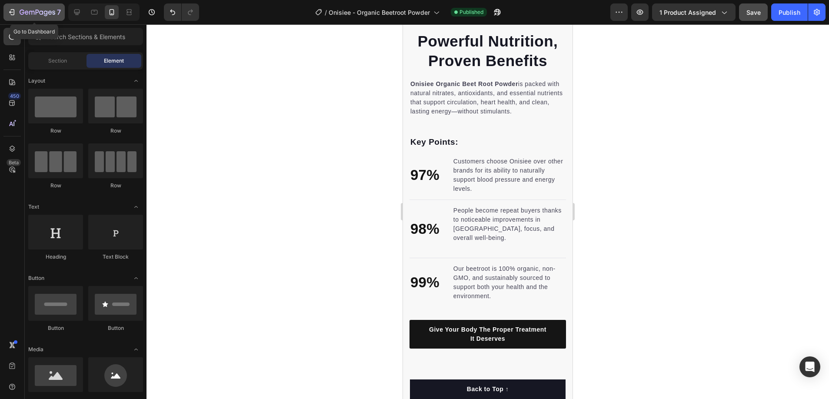
click at [41, 14] on icon "button" at bounding box center [41, 12] width 4 height 4
